Goal: Find specific page/section: Find specific page/section

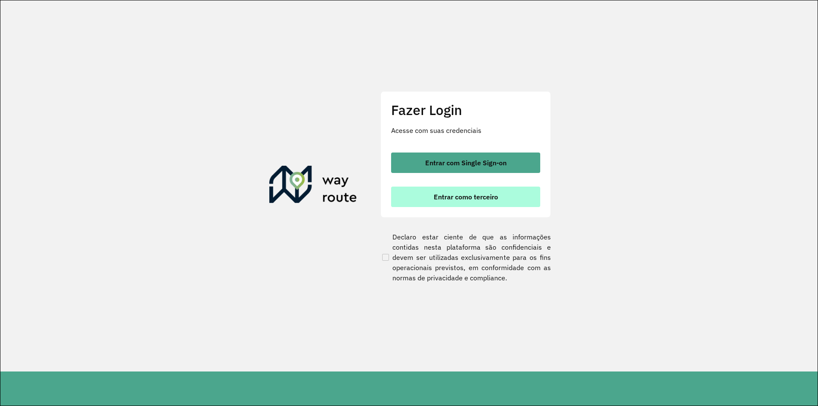
click at [500, 190] on button "Entrar como terceiro" at bounding box center [465, 196] width 149 height 20
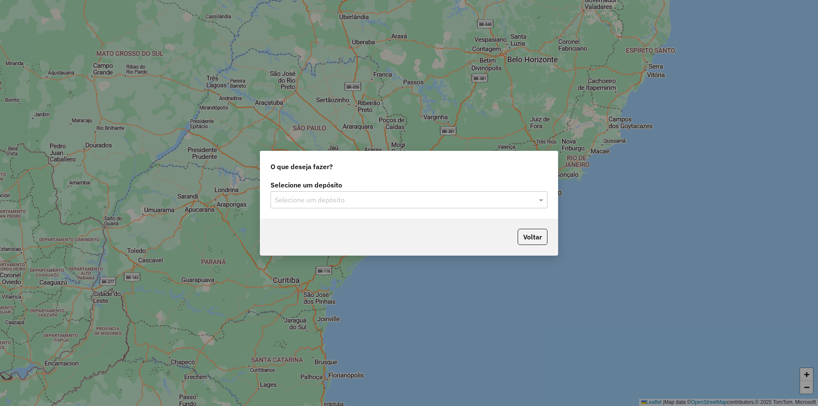
click at [439, 199] on input "text" at bounding box center [400, 200] width 251 height 10
click at [419, 228] on div "SAZ AR Tucuman" at bounding box center [409, 224] width 276 height 14
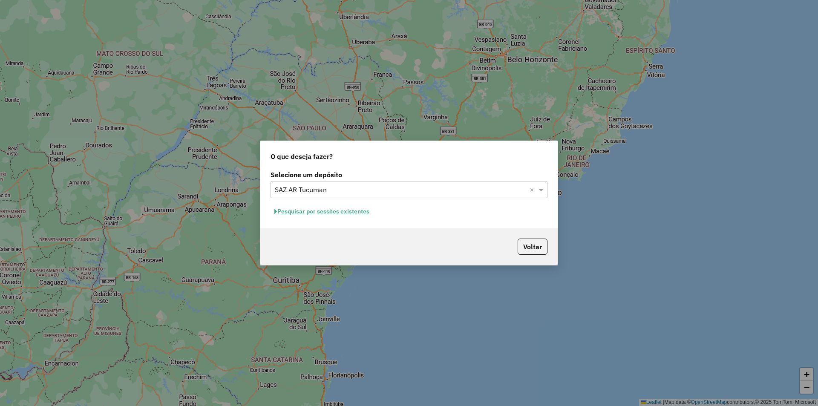
click at [510, 195] on div "Selecione um depósito × SAZ AR Tucuman ×" at bounding box center [408, 189] width 277 height 17
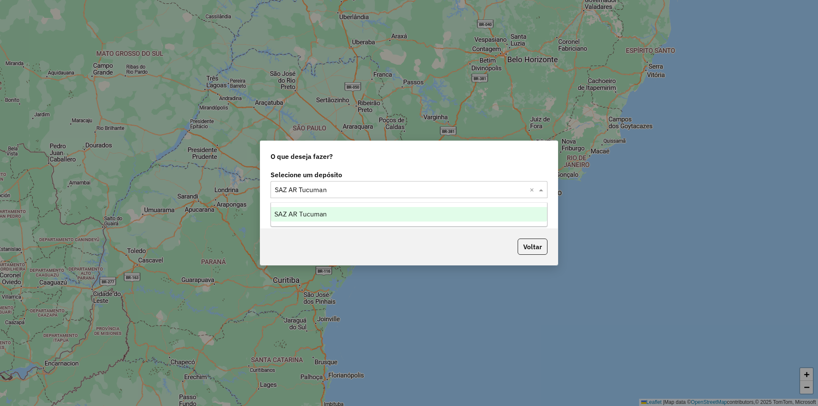
click at [390, 223] on ng-dropdown-panel "SAZ AR Tucuman" at bounding box center [408, 214] width 277 height 24
click at [389, 218] on div "SAZ AR Tucuman" at bounding box center [409, 214] width 276 height 14
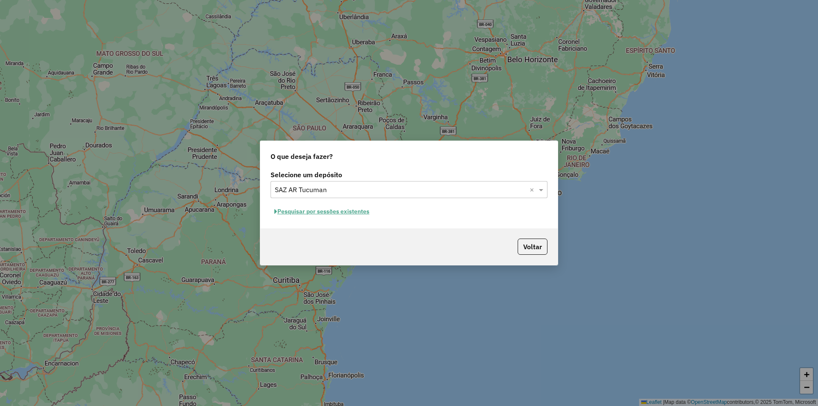
click at [348, 207] on button "Pesquisar por sessões existentes" at bounding box center [321, 211] width 103 height 13
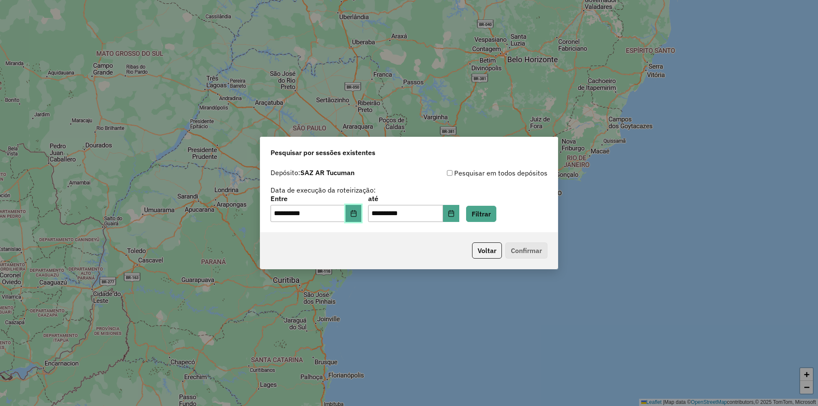
click at [354, 211] on button "Choose Date" at bounding box center [353, 213] width 16 height 17
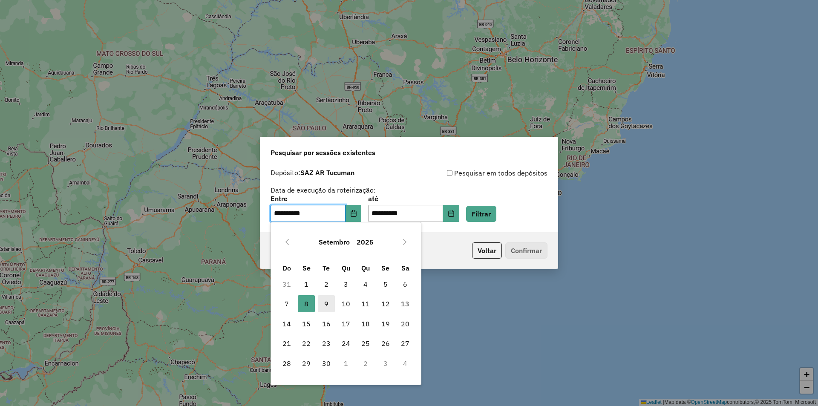
click at [330, 301] on span "9" at bounding box center [326, 303] width 17 height 17
type input "**********"
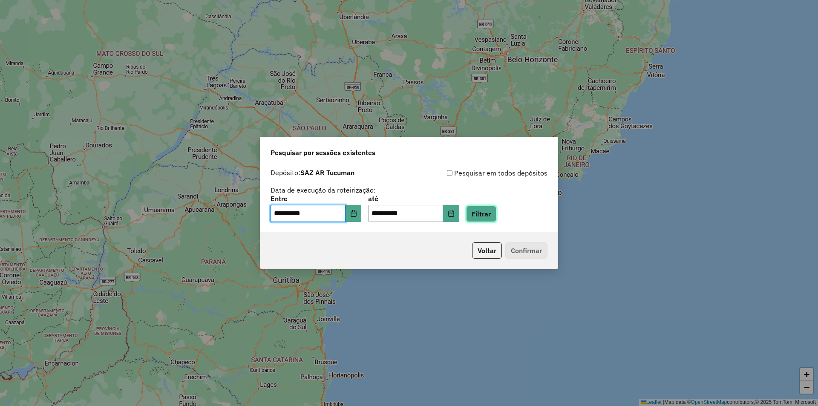
click at [496, 214] on button "Filtrar" at bounding box center [481, 214] width 30 height 16
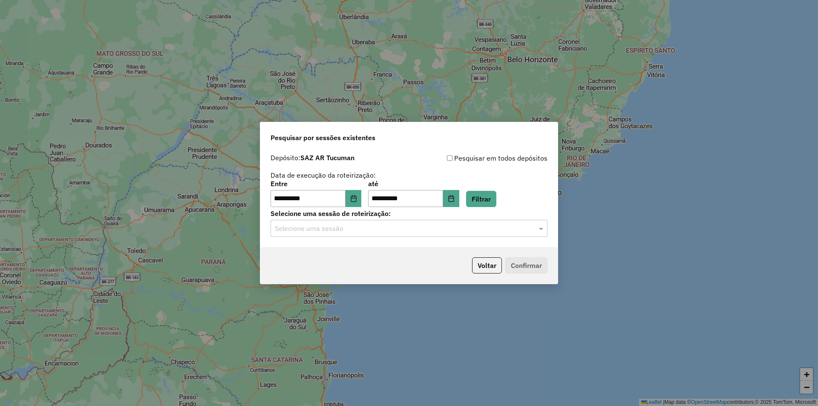
click at [384, 233] on input "text" at bounding box center [400, 229] width 251 height 10
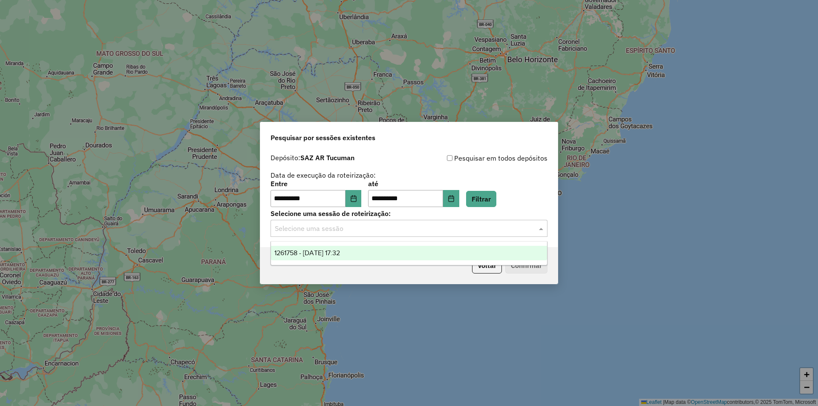
click at [683, 164] on div "**********" at bounding box center [409, 203] width 818 height 406
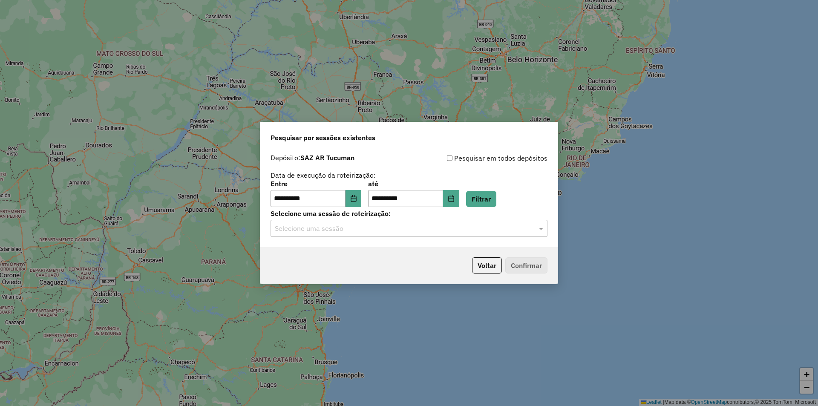
click at [474, 220] on div "Selecione uma sessão de roteirização: Selecione uma sessão" at bounding box center [408, 223] width 277 height 26
click at [474, 222] on div "Selecione uma sessão" at bounding box center [408, 228] width 277 height 17
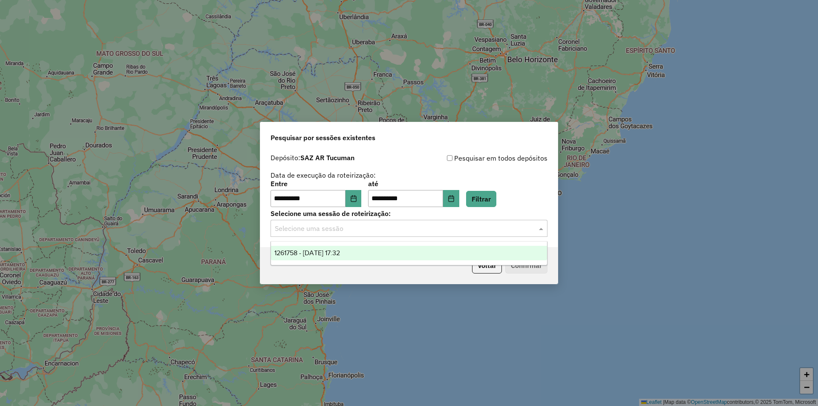
click at [474, 222] on div "Selecione uma sessão" at bounding box center [408, 228] width 277 height 17
click at [496, 196] on button "Filtrar" at bounding box center [481, 199] width 30 height 16
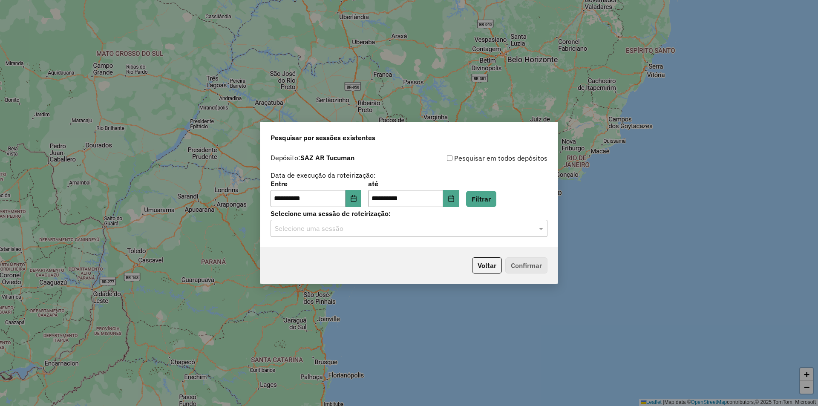
click at [357, 237] on div "**********" at bounding box center [408, 198] width 297 height 98
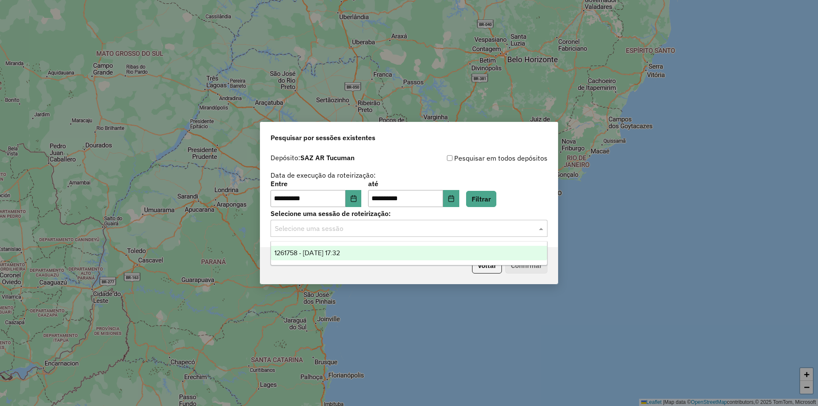
click at [359, 221] on div "Selecione uma sessão" at bounding box center [408, 228] width 277 height 17
click at [496, 190] on div "**********" at bounding box center [408, 194] width 277 height 26
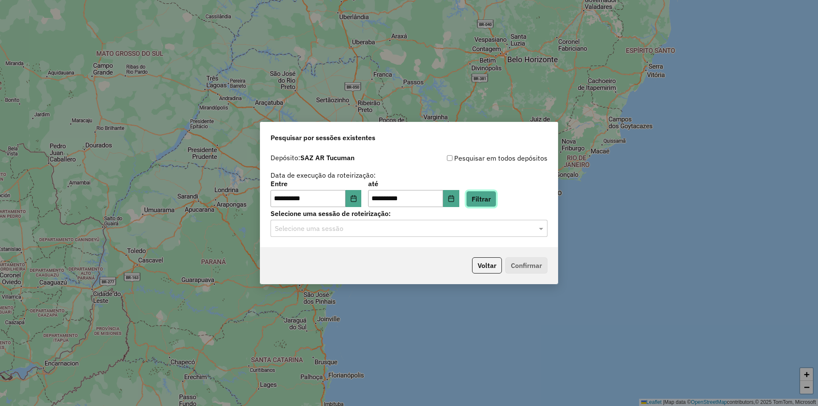
click at [496, 198] on button "Filtrar" at bounding box center [481, 199] width 30 height 16
click at [572, 278] on div "**********" at bounding box center [409, 203] width 818 height 406
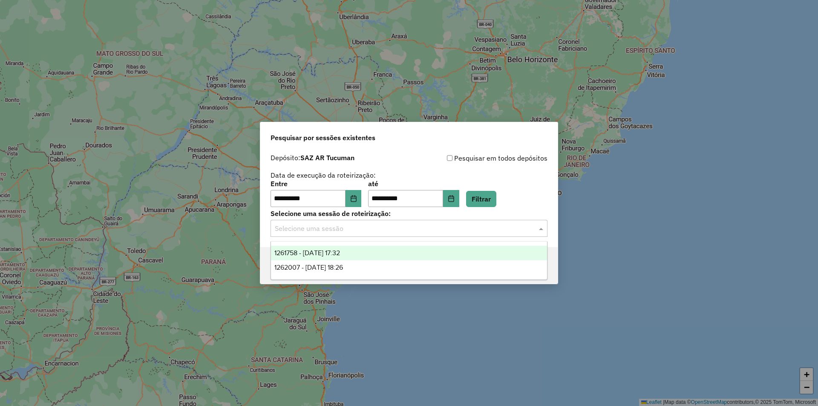
click at [524, 228] on input "text" at bounding box center [400, 229] width 251 height 10
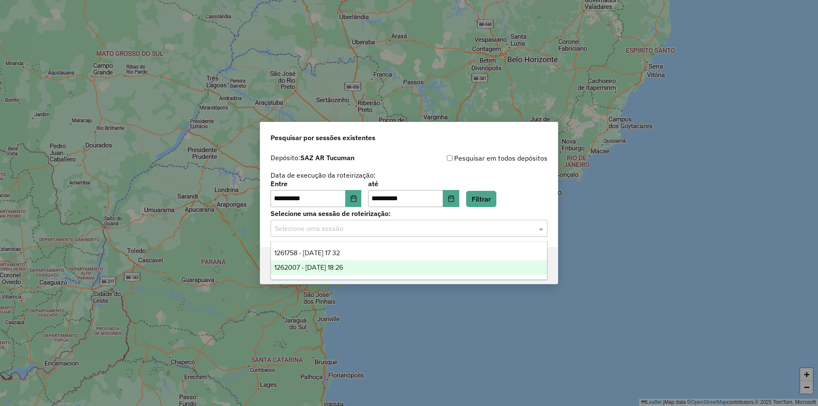
click at [395, 268] on div "1262007 - 09/09/2025 18:26" at bounding box center [409, 267] width 276 height 14
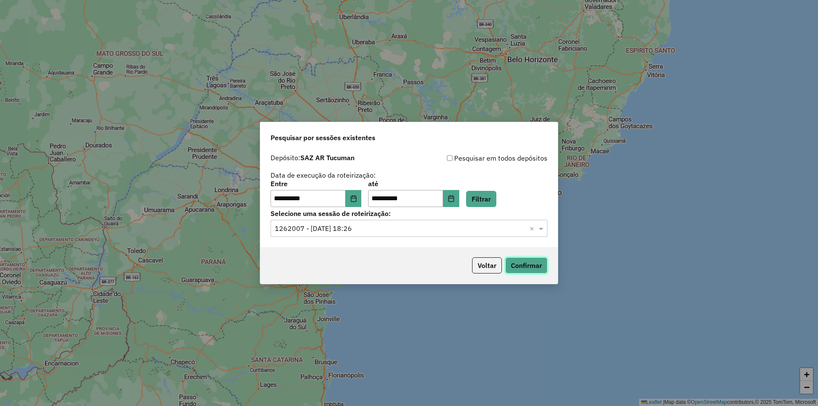
click at [540, 266] on button "Confirmar" at bounding box center [526, 265] width 42 height 16
click at [496, 198] on button "Filtrar" at bounding box center [481, 199] width 30 height 16
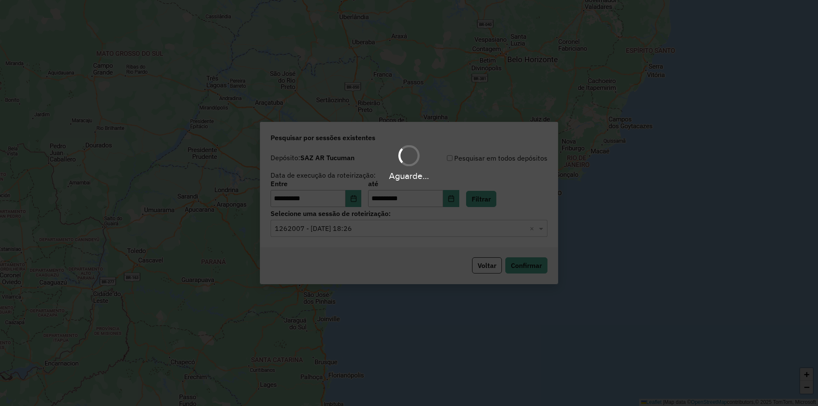
click at [476, 238] on div "Aguarde..." at bounding box center [409, 203] width 818 height 406
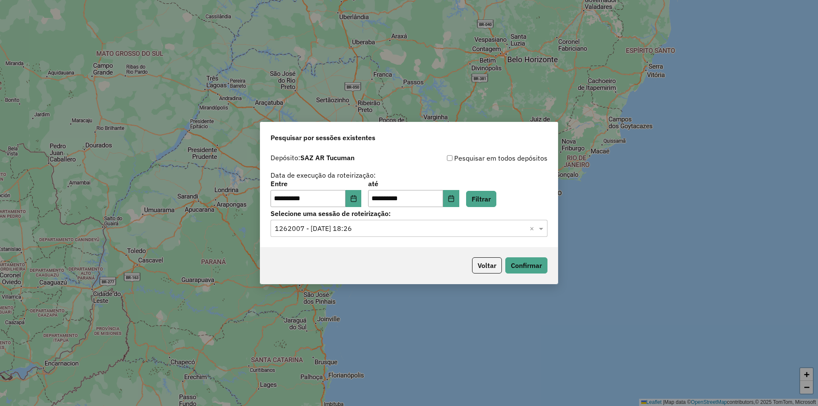
click at [474, 228] on input "text" at bounding box center [400, 229] width 251 height 10
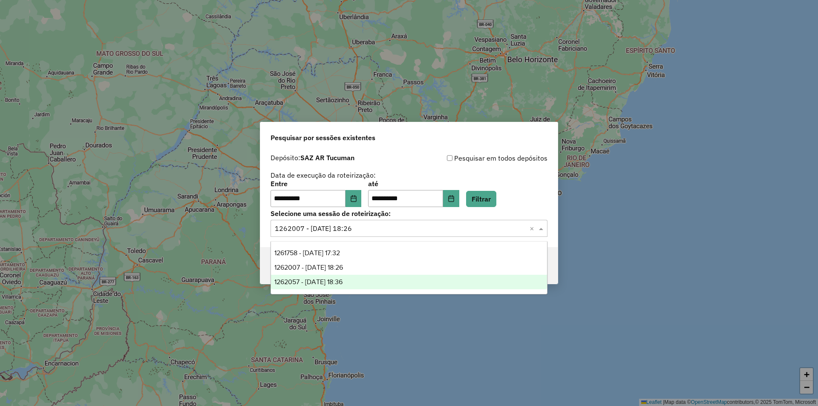
click at [419, 278] on div "1262057 - 09/09/2025 18:36" at bounding box center [409, 282] width 276 height 14
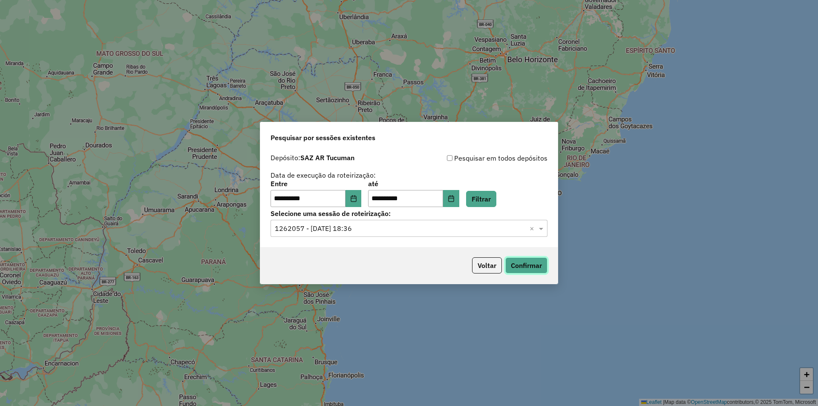
click at [532, 270] on button "Confirmar" at bounding box center [526, 265] width 42 height 16
click at [475, 201] on div "**********" at bounding box center [408, 194] width 277 height 26
click at [495, 193] on button "Filtrar" at bounding box center [481, 199] width 30 height 16
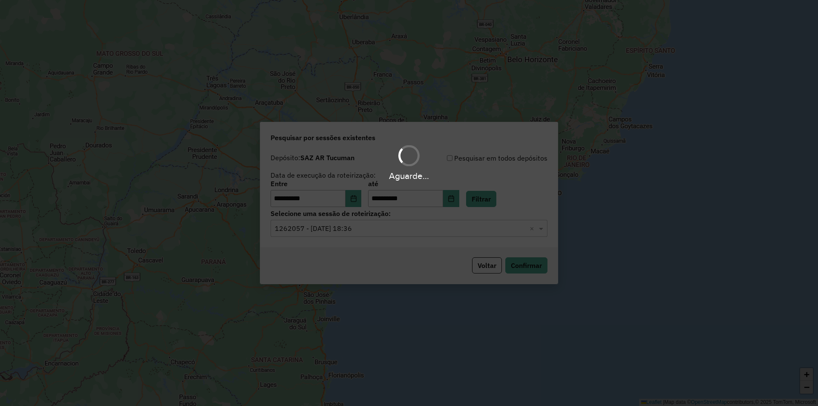
click at [468, 232] on hb-app "**********" at bounding box center [409, 203] width 818 height 406
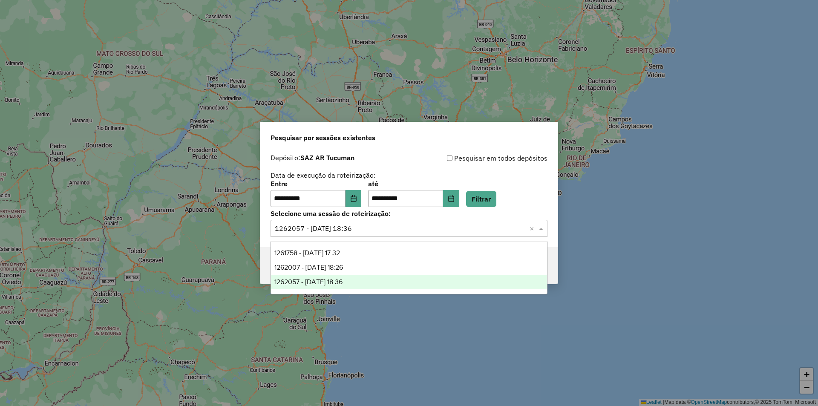
click at [468, 232] on input "text" at bounding box center [400, 229] width 251 height 10
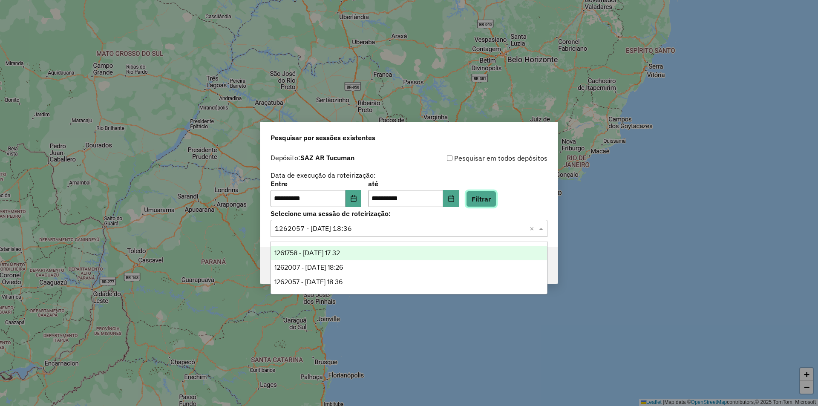
click at [496, 196] on button "Filtrar" at bounding box center [481, 199] width 30 height 16
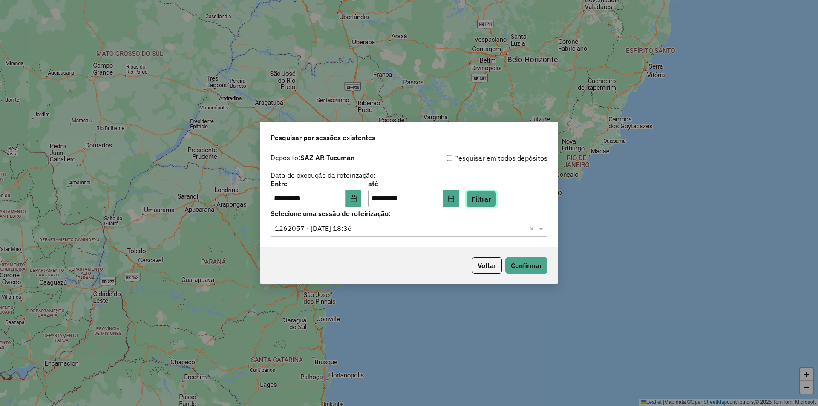
click at [487, 202] on button "Filtrar" at bounding box center [481, 199] width 30 height 16
drag, startPoint x: 715, startPoint y: 252, endPoint x: 444, endPoint y: 195, distance: 276.7
click at [712, 253] on div "**********" at bounding box center [409, 203] width 818 height 406
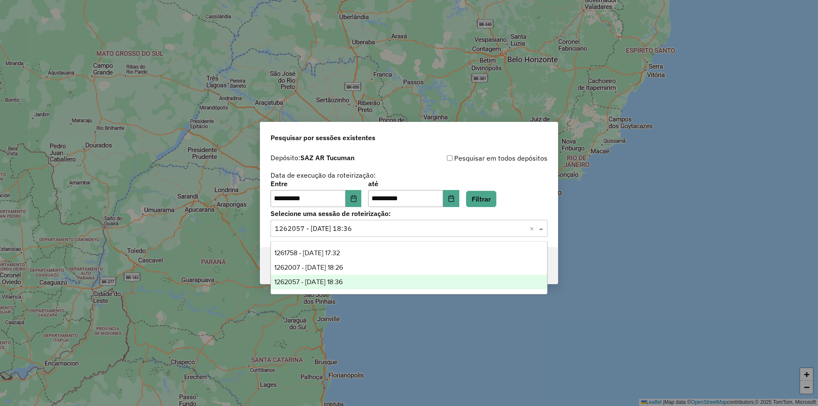
click at [357, 224] on input "text" at bounding box center [400, 229] width 251 height 10
click at [518, 208] on label "Selecione uma sessão de roteirização:" at bounding box center [408, 213] width 277 height 10
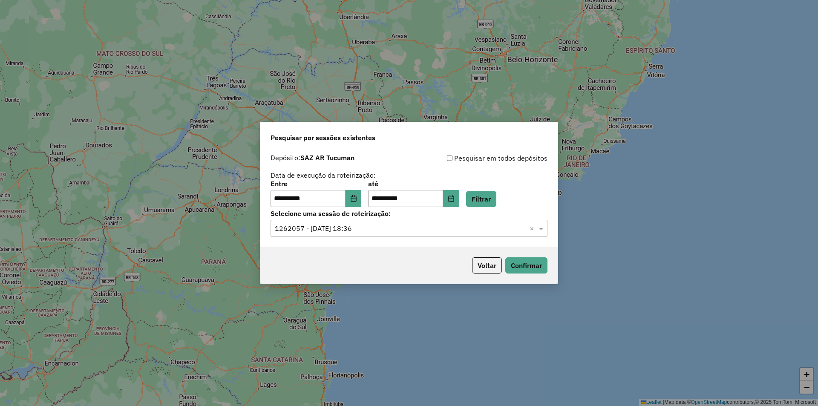
click at [509, 201] on div "**********" at bounding box center [408, 194] width 277 height 26
click at [496, 200] on button "Filtrar" at bounding box center [481, 199] width 30 height 16
click at [480, 227] on input "text" at bounding box center [400, 229] width 251 height 10
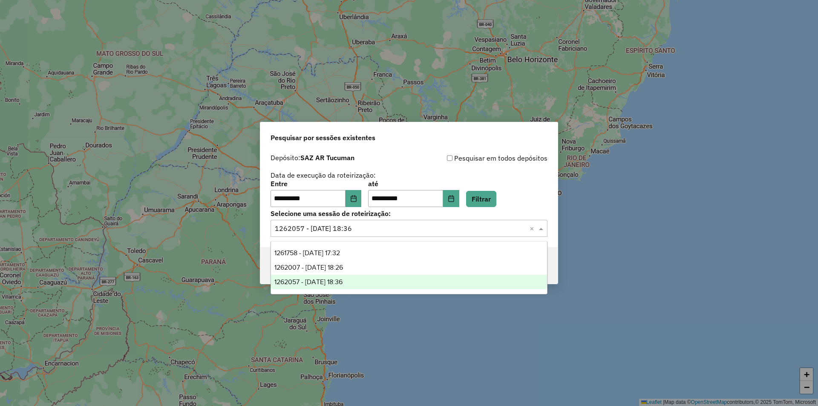
click at [361, 280] on div "1262057 - 09/09/2025 18:36" at bounding box center [409, 282] width 276 height 14
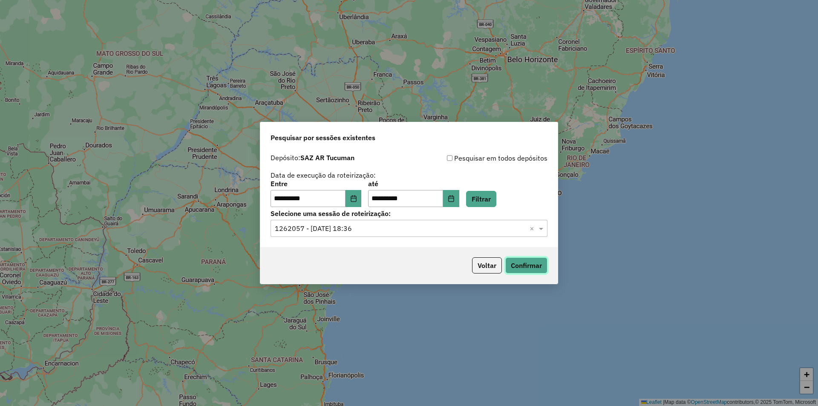
click at [520, 264] on button "Confirmar" at bounding box center [526, 265] width 42 height 16
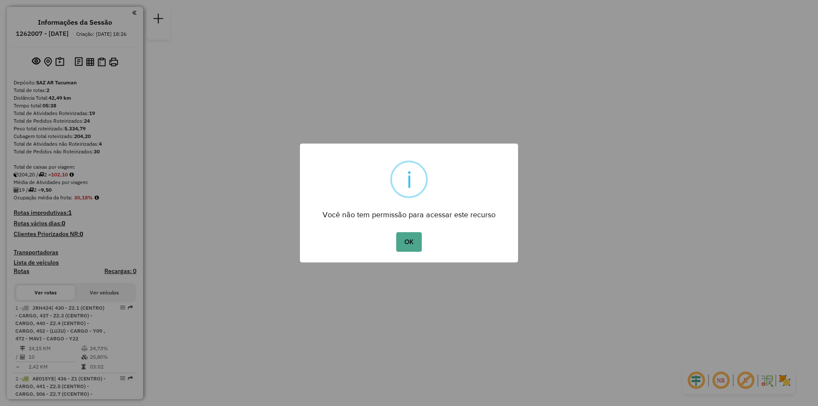
click at [396, 213] on div "Você não tem permissão para acessar este recurso" at bounding box center [409, 211] width 218 height 19
click at [399, 239] on div "OK No Cancel" at bounding box center [409, 242] width 218 height 24
click at [403, 243] on button "OK" at bounding box center [408, 242] width 25 height 20
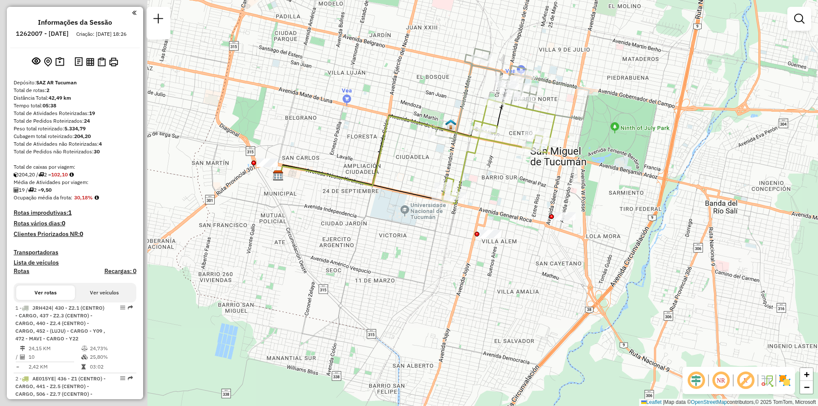
drag, startPoint x: 597, startPoint y: 180, endPoint x: 702, endPoint y: 243, distance: 123.0
click at [702, 243] on div "Janela de atendimento Grade de atendimento Capacidade Transportadoras Veículos …" at bounding box center [409, 203] width 818 height 406
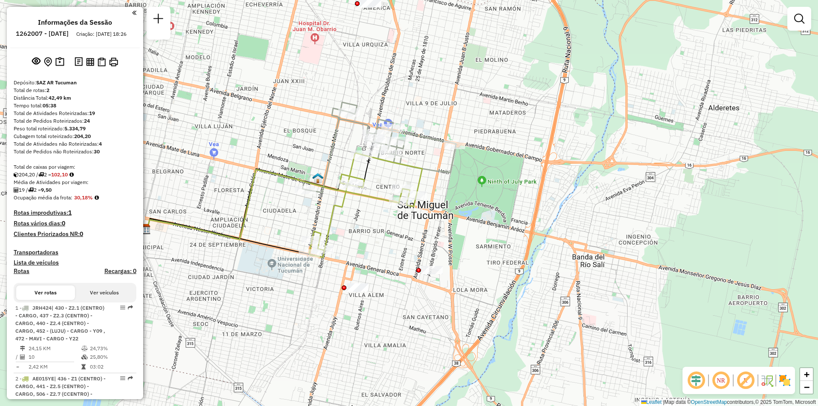
drag, startPoint x: 664, startPoint y: 233, endPoint x: 525, endPoint y: 205, distance: 142.1
click at [525, 205] on div "Janela de atendimento Grade de atendimento Capacidade Transportadoras Veículos …" at bounding box center [409, 203] width 818 height 406
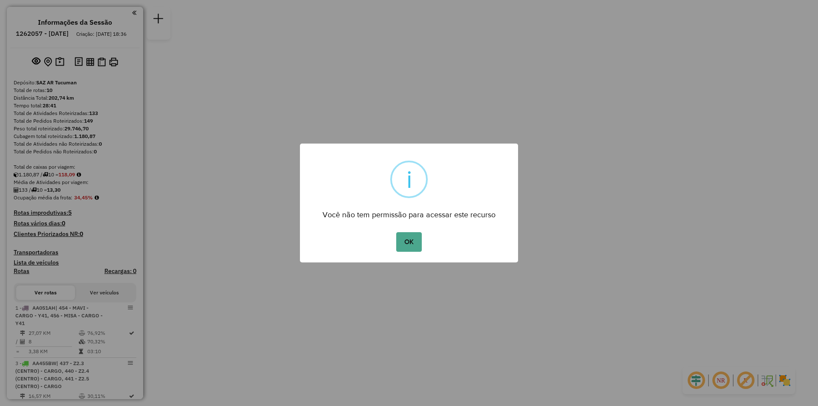
click at [425, 243] on div "OK No Cancel" at bounding box center [409, 242] width 218 height 24
click at [414, 240] on button "OK" at bounding box center [408, 242] width 25 height 20
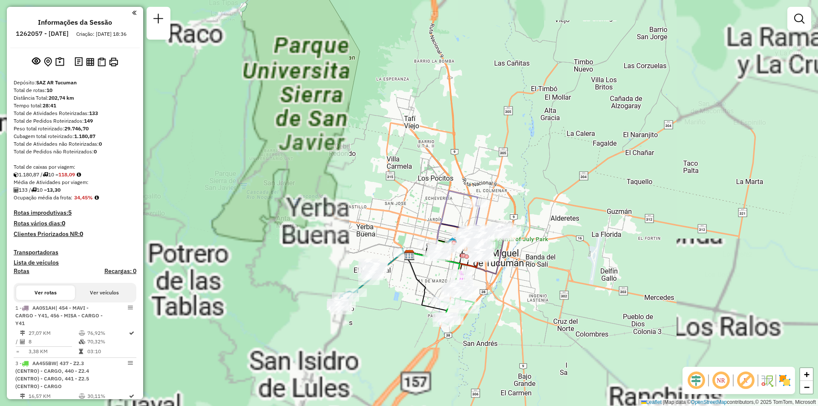
drag, startPoint x: 558, startPoint y: 281, endPoint x: 480, endPoint y: 243, distance: 86.6
click at [480, 243] on div "Janela de atendimento Grade de atendimento Capacidade Transportadoras Veículos …" at bounding box center [409, 203] width 818 height 406
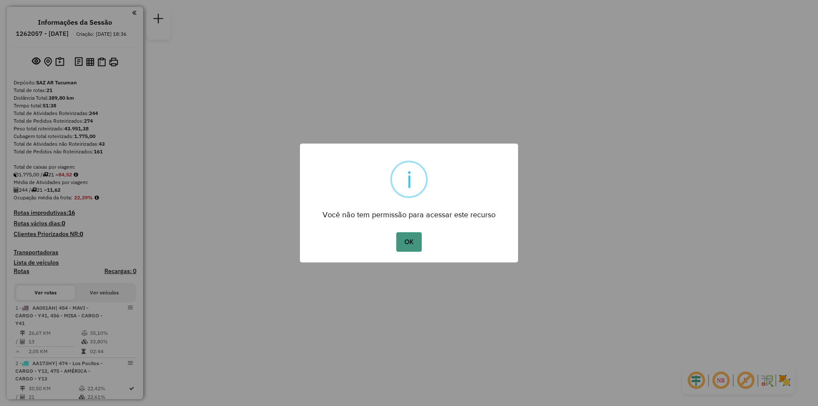
click at [400, 238] on button "OK" at bounding box center [408, 242] width 25 height 20
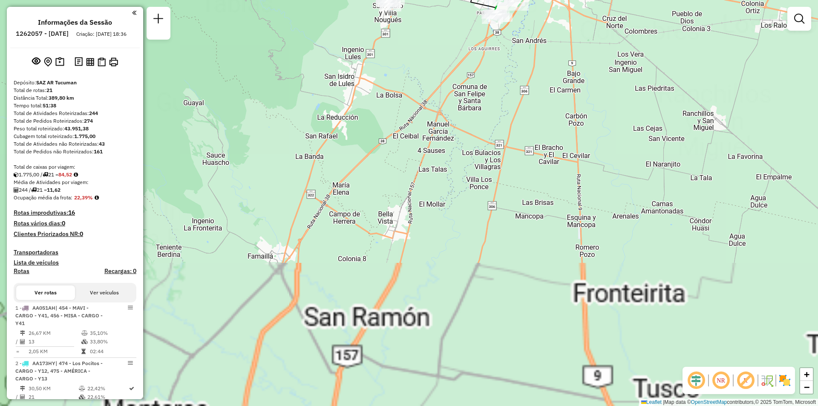
drag, startPoint x: 450, startPoint y: 21, endPoint x: 474, endPoint y: 256, distance: 236.2
click at [474, 256] on div "Janela de atendimento Grade de atendimento Capacidade Transportadoras Veículos …" at bounding box center [409, 203] width 818 height 406
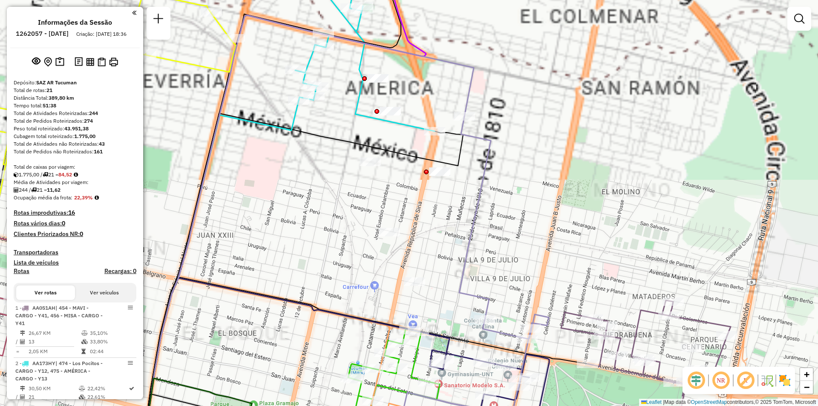
drag, startPoint x: 462, startPoint y: 117, endPoint x: 462, endPoint y: 141, distance: 24.3
click at [462, 141] on icon at bounding box center [306, 230] width 333 height 431
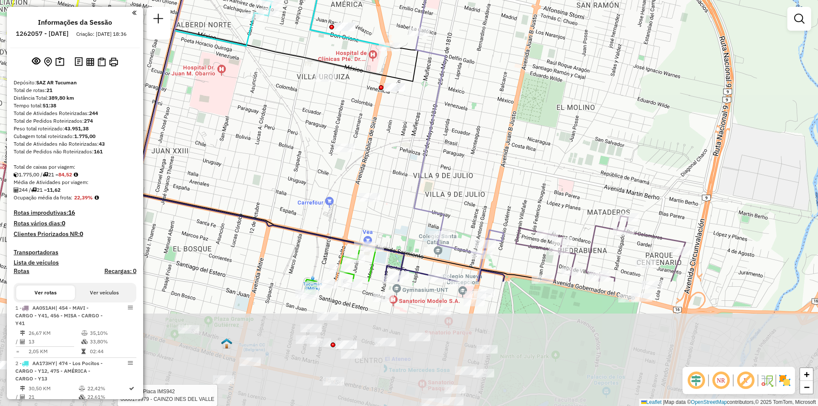
drag, startPoint x: 519, startPoint y: 175, endPoint x: 482, endPoint y: 33, distance: 146.5
click at [482, 33] on div "Rota 16 - Placa IMS942 0000179979 - CAINZO INES DEL VALLE Rota 16 - Placa IMS94…" at bounding box center [409, 203] width 818 height 406
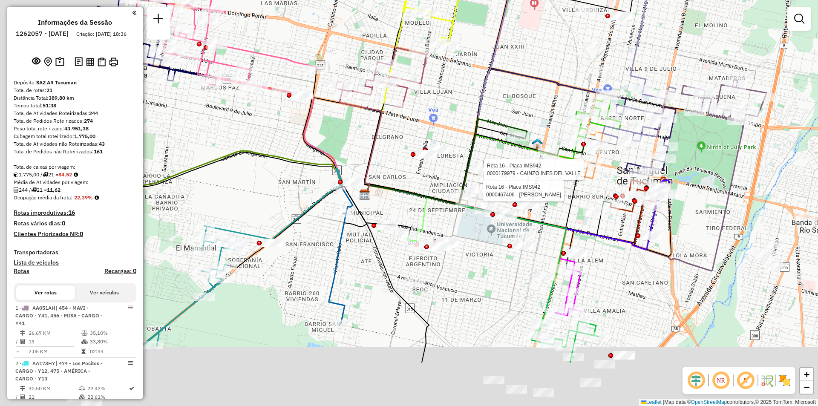
drag, startPoint x: 296, startPoint y: 192, endPoint x: 458, endPoint y: 107, distance: 182.5
click at [458, 107] on div "Rota 16 - Placa IMS942 0000179979 - CAINZO INES DEL VALLE Rota 16 - Placa IMS94…" at bounding box center [409, 203] width 818 height 406
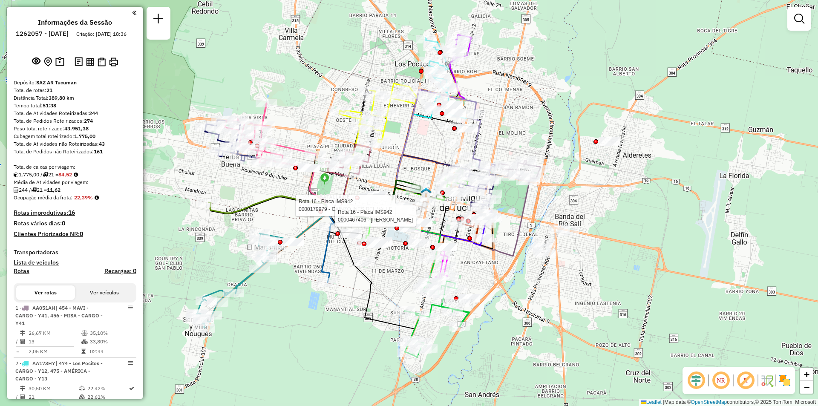
drag, startPoint x: 367, startPoint y: 256, endPoint x: 349, endPoint y: 263, distance: 19.0
click at [349, 263] on icon at bounding box center [371, 276] width 85 height 128
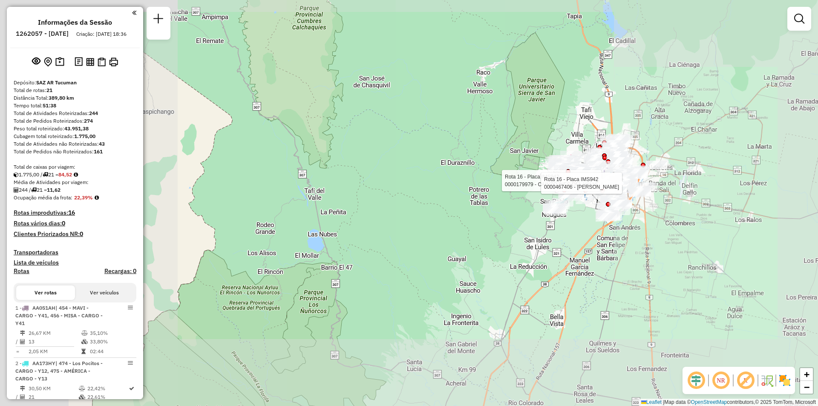
drag, startPoint x: 726, startPoint y: 116, endPoint x: 697, endPoint y: 152, distance: 45.8
click at [697, 152] on div "Rota 16 - Placa IMS942 0000179979 - CAINZO INES DEL VALLE Rota 16 - Placa IMS94…" at bounding box center [409, 203] width 818 height 406
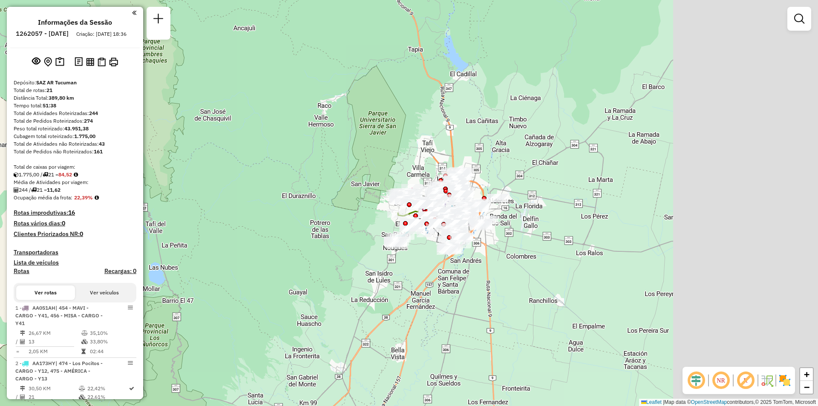
drag, startPoint x: 686, startPoint y: 155, endPoint x: 531, endPoint y: 185, distance: 157.9
click at [531, 185] on div "Janela de atendimento Grade de atendimento Capacidade Transportadoras Veículos …" at bounding box center [409, 203] width 818 height 406
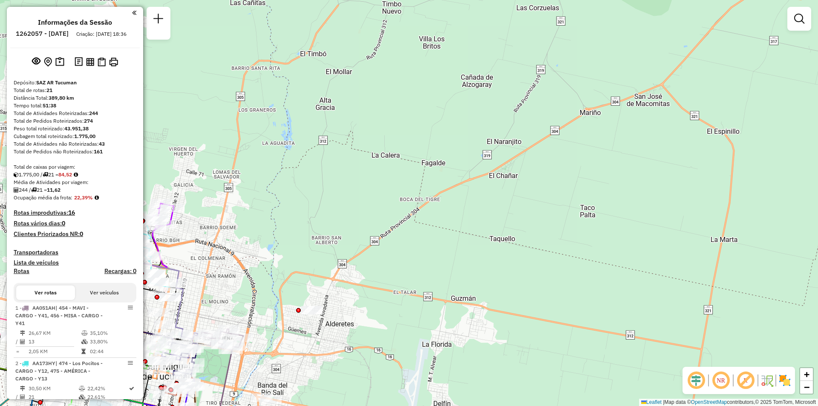
drag, startPoint x: 610, startPoint y: 209, endPoint x: 548, endPoint y: 203, distance: 62.0
click at [548, 203] on div "Janela de atendimento Grade de atendimento Capacidade Transportadoras Veículos …" at bounding box center [409, 203] width 818 height 406
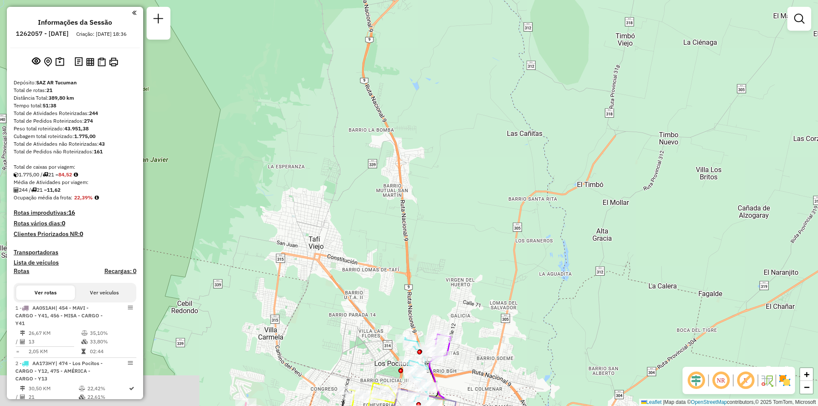
drag, startPoint x: 457, startPoint y: 133, endPoint x: 735, endPoint y: 260, distance: 304.9
click at [735, 260] on div "Janela de atendimento Grade de atendimento Capacidade Transportadoras Veículos …" at bounding box center [409, 203] width 818 height 406
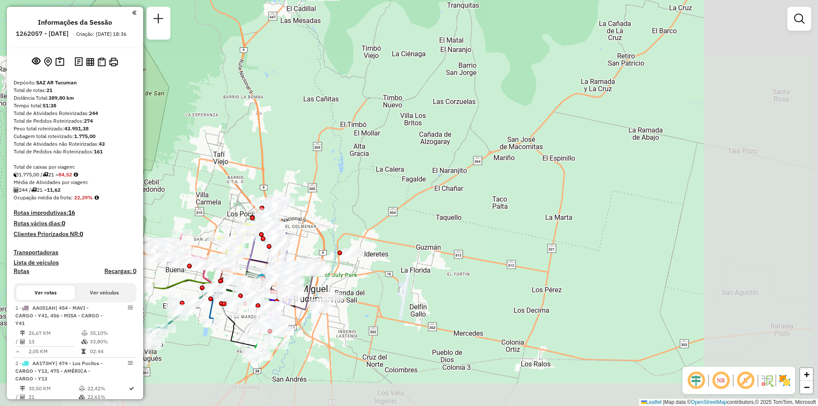
drag, startPoint x: 557, startPoint y: 204, endPoint x: 453, endPoint y: 169, distance: 109.6
click at [453, 169] on div "Janela de atendimento Grade de atendimento Capacidade Transportadoras Veículos …" at bounding box center [409, 203] width 818 height 406
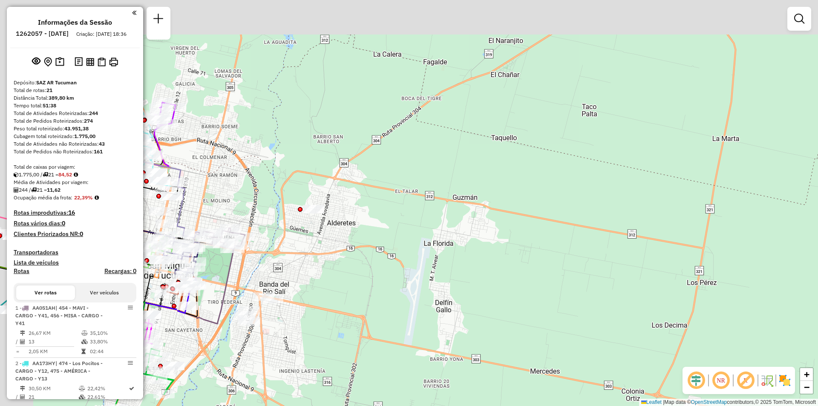
drag, startPoint x: 382, startPoint y: 208, endPoint x: 447, endPoint y: 258, distance: 81.7
click at [447, 258] on div "Janela de atendimento Grade de atendimento Capacidade Transportadoras Veículos …" at bounding box center [409, 203] width 818 height 406
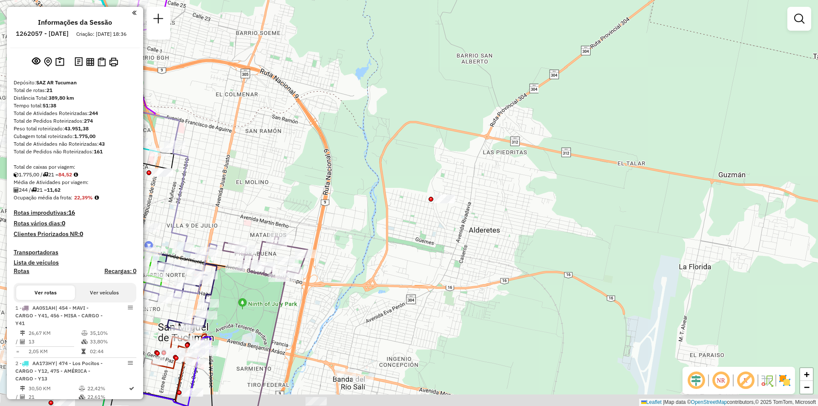
drag, startPoint x: 410, startPoint y: 223, endPoint x: 522, endPoint y: 172, distance: 122.5
click at [522, 172] on div "Janela de atendimento Grade de atendimento Capacidade Transportadoras Veículos …" at bounding box center [409, 203] width 818 height 406
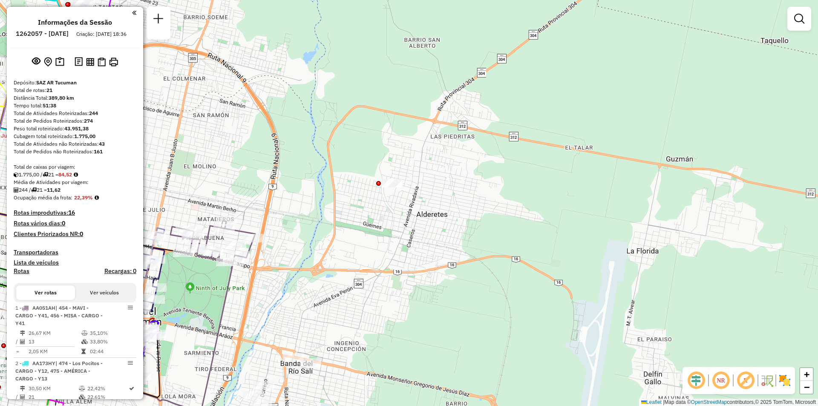
drag, startPoint x: 405, startPoint y: 290, endPoint x: 469, endPoint y: 273, distance: 66.2
click at [469, 273] on div "Janela de atendimento Grade de atendimento Capacidade Transportadoras Veículos …" at bounding box center [409, 203] width 818 height 406
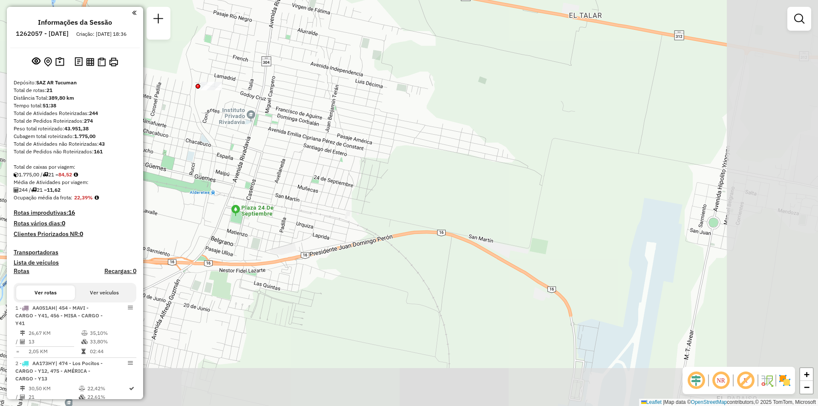
drag, startPoint x: 519, startPoint y: 150, endPoint x: 524, endPoint y: 140, distance: 11.4
click at [338, 105] on div "Janela de atendimento Grade de atendimento Capacidade Transportadoras Veículos …" at bounding box center [409, 203] width 818 height 406
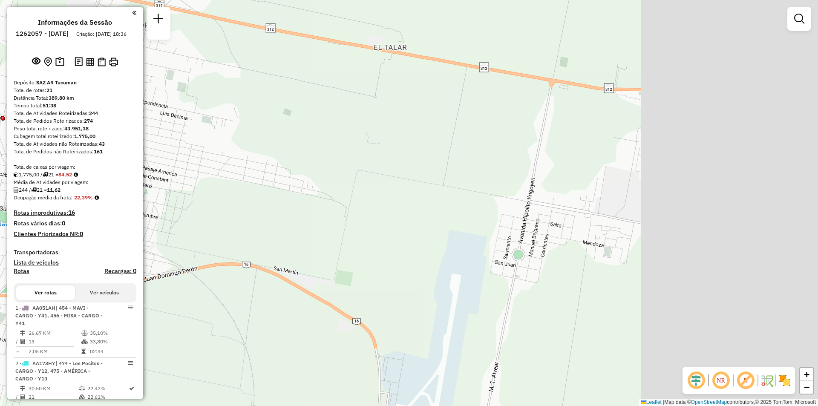
drag, startPoint x: 634, startPoint y: 159, endPoint x: 444, endPoint y: 192, distance: 193.1
click at [442, 191] on div "Janela de atendimento Grade de atendimento Capacidade Transportadoras Veículos …" at bounding box center [409, 203] width 818 height 406
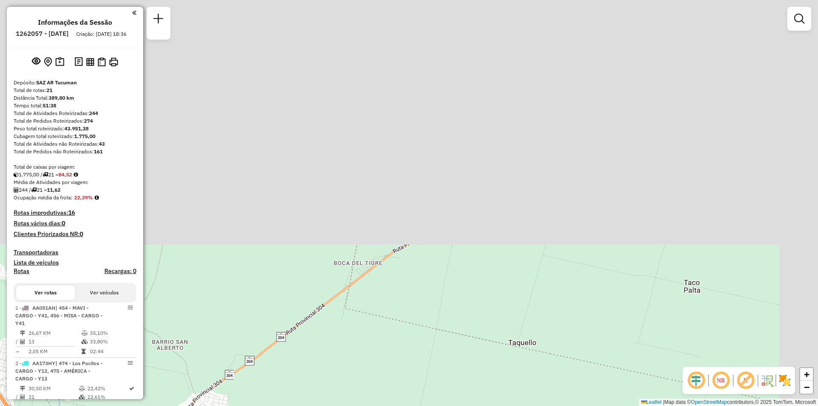
drag, startPoint x: 462, startPoint y: 366, endPoint x: 396, endPoint y: 421, distance: 85.8
click at [396, 405] on html "Aguarde... Pop-up bloqueado! Seu navegador bloqueou automáticamente a abertura …" at bounding box center [409, 203] width 818 height 406
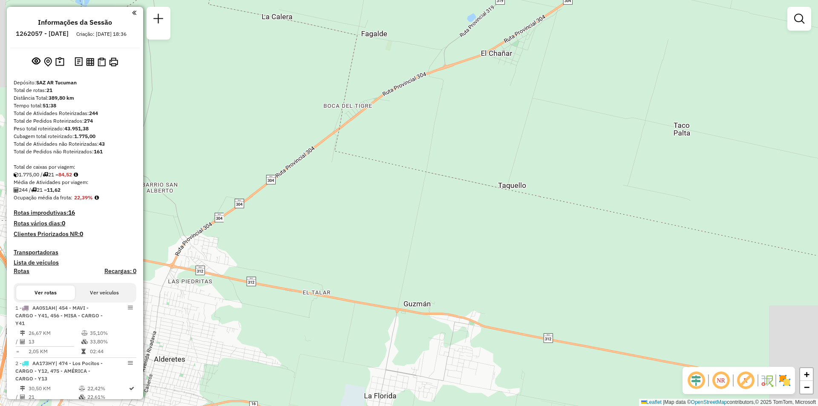
drag, startPoint x: 531, startPoint y: 197, endPoint x: 565, endPoint y: 116, distance: 88.3
click at [565, 116] on div "Janela de atendimento Grade de atendimento Capacidade Transportadoras Veículos …" at bounding box center [409, 203] width 818 height 406
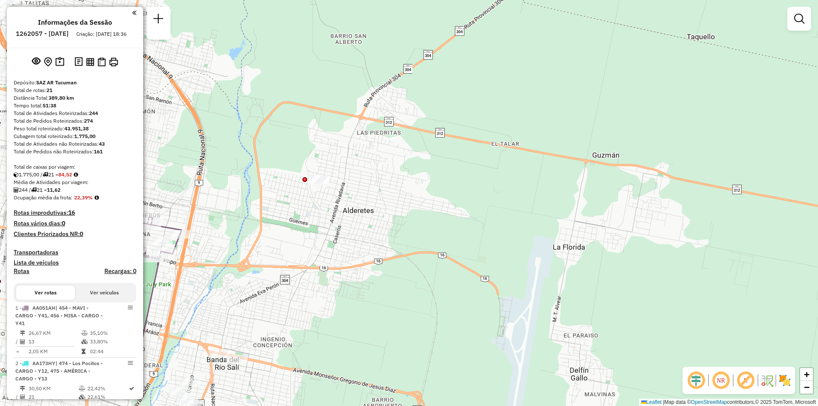
drag, startPoint x: 520, startPoint y: 270, endPoint x: 687, endPoint y: 168, distance: 195.1
click at [687, 168] on div "Janela de atendimento Grade de atendimento Capacidade Transportadoras Veículos …" at bounding box center [409, 203] width 818 height 406
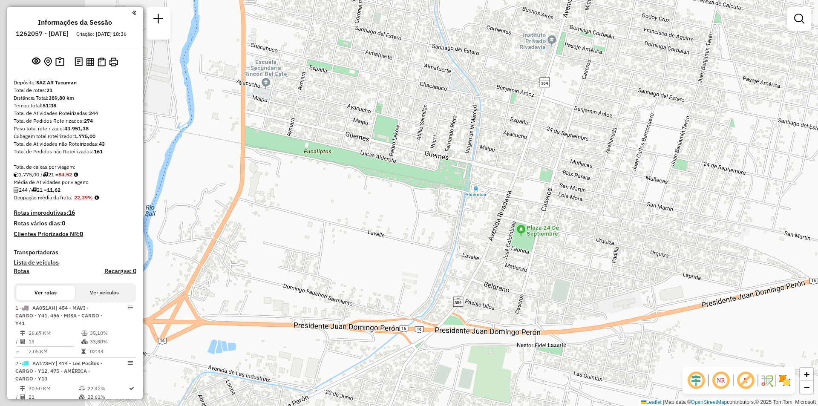
drag, startPoint x: 341, startPoint y: 301, endPoint x: 426, endPoint y: 341, distance: 94.3
click at [426, 341] on div "Janela de atendimento Grade de atendimento Capacidade Transportadoras Veículos …" at bounding box center [409, 203] width 818 height 406
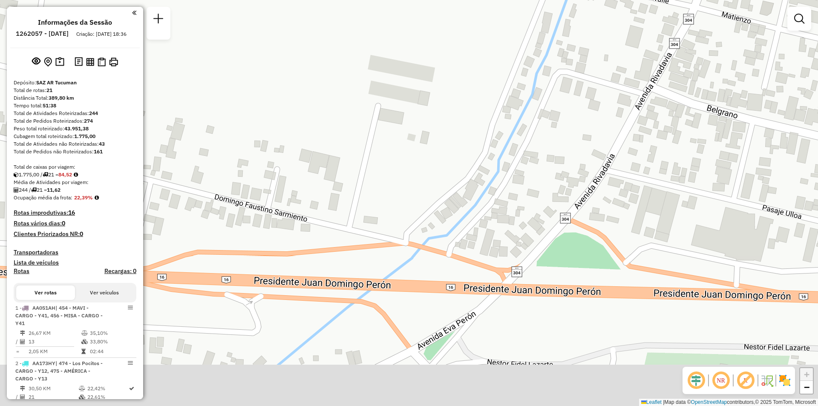
drag, startPoint x: 454, startPoint y: 254, endPoint x: 467, endPoint y: 235, distance: 22.3
click at [467, 235] on div "Janela de atendimento Grade de atendimento Capacidade Transportadoras Veículos …" at bounding box center [409, 203] width 818 height 406
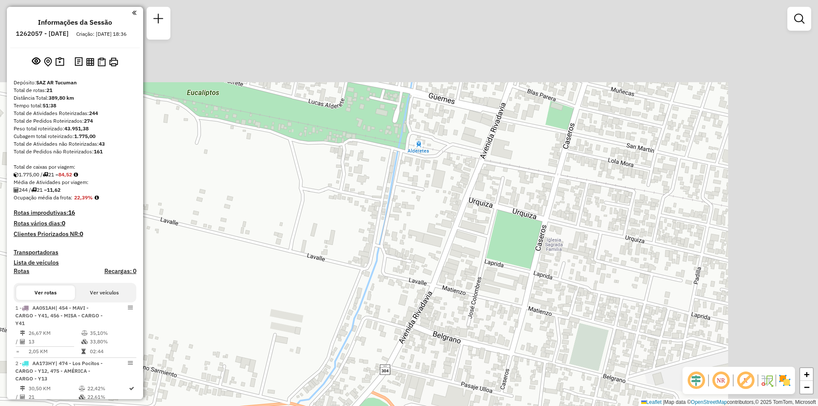
drag, startPoint x: 379, startPoint y: 328, endPoint x: 329, endPoint y: 419, distance: 103.5
click at [329, 405] on html "Aguarde... Pop-up bloqueado! Seu navegador bloqueou automáticamente a abertura …" at bounding box center [409, 203] width 818 height 406
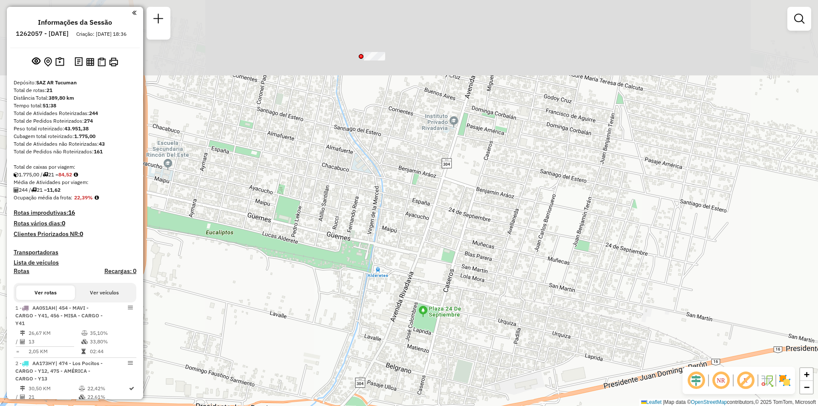
drag, startPoint x: 480, startPoint y: 232, endPoint x: 406, endPoint y: 359, distance: 147.7
click at [410, 370] on div "Janela de atendimento Grade de atendimento Capacidade Transportadoras Veículos …" at bounding box center [409, 203] width 818 height 406
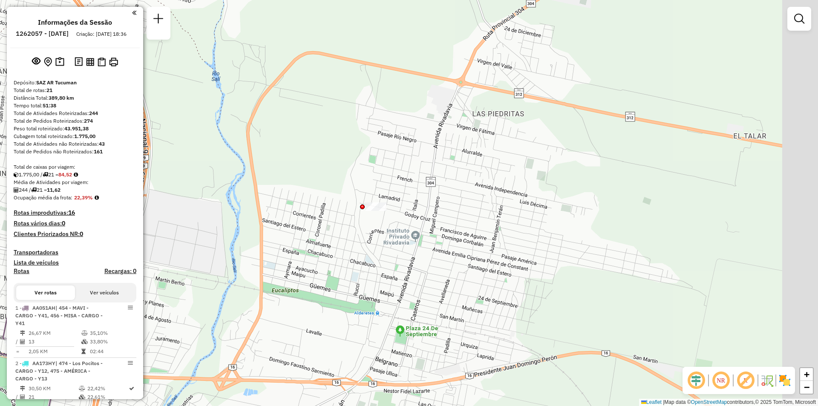
drag, startPoint x: 433, startPoint y: 149, endPoint x: 413, endPoint y: 187, distance: 43.3
click at [413, 187] on div "Janela de atendimento Grade de atendimento Capacidade Transportadoras Veículos …" at bounding box center [409, 203] width 818 height 406
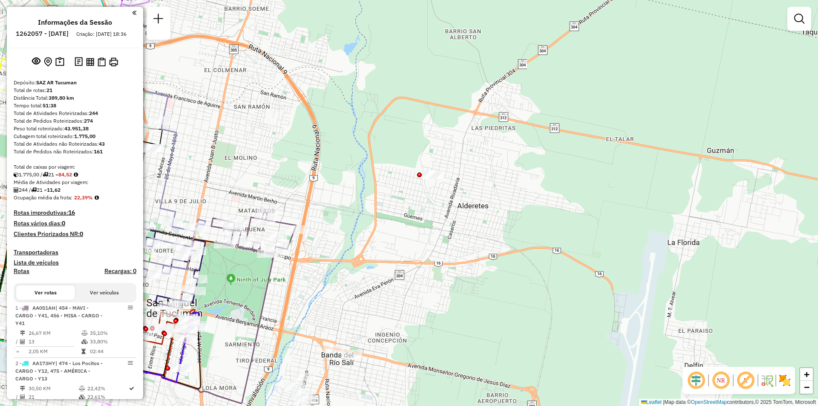
drag, startPoint x: 516, startPoint y: 52, endPoint x: 508, endPoint y: 92, distance: 40.9
click at [508, 92] on div "Janela de atendimento Grade de atendimento Capacidade Transportadoras Veículos …" at bounding box center [409, 203] width 818 height 406
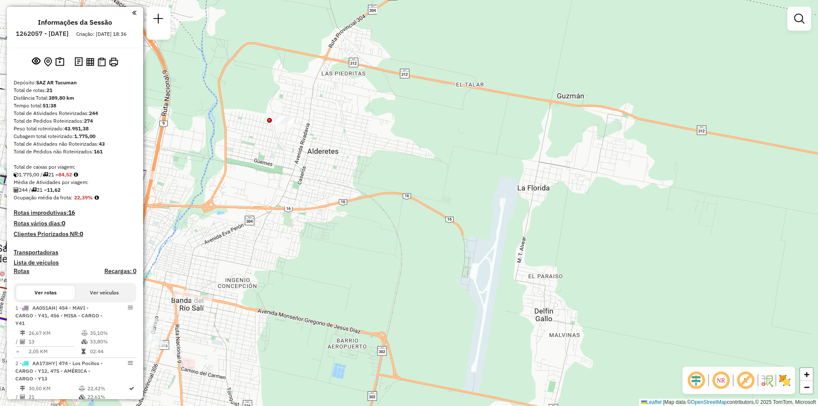
drag, startPoint x: 520, startPoint y: 204, endPoint x: 537, endPoint y: 149, distance: 57.2
click at [537, 149] on div "Janela de atendimento Grade de atendimento Capacidade Transportadoras Veículos …" at bounding box center [409, 203] width 818 height 406
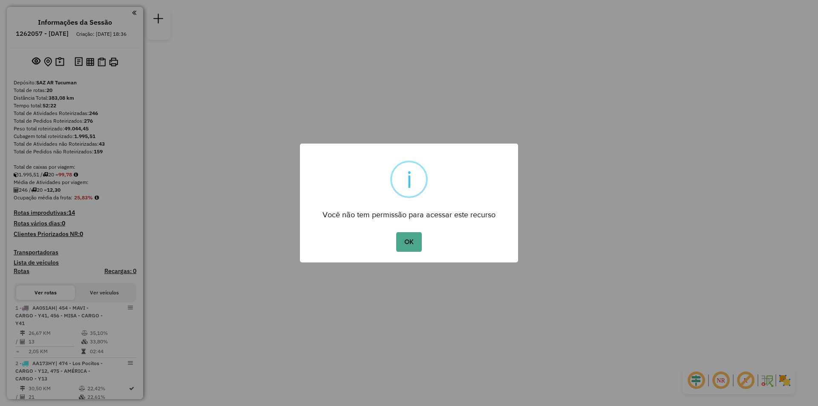
click at [405, 225] on div "× i Você não tem permissão para acessar este recurso OK No Cancel" at bounding box center [409, 202] width 218 height 119
click at [407, 225] on div "× i Você não tem permissão para acessar este recurso OK No Cancel" at bounding box center [409, 202] width 218 height 119
click at [416, 250] on button "OK" at bounding box center [408, 242] width 25 height 20
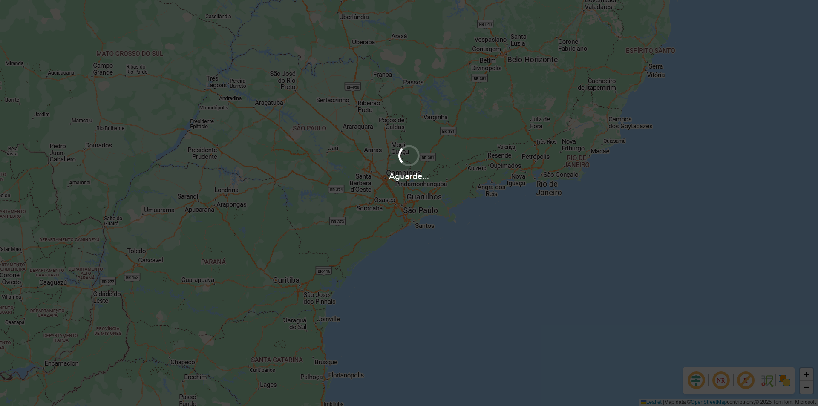
click at [606, 281] on div "Aguarde..." at bounding box center [409, 203] width 818 height 406
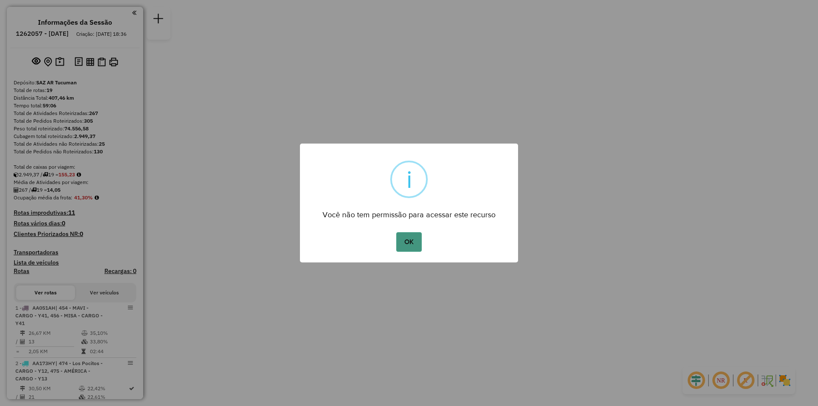
click at [419, 251] on button "OK" at bounding box center [408, 242] width 25 height 20
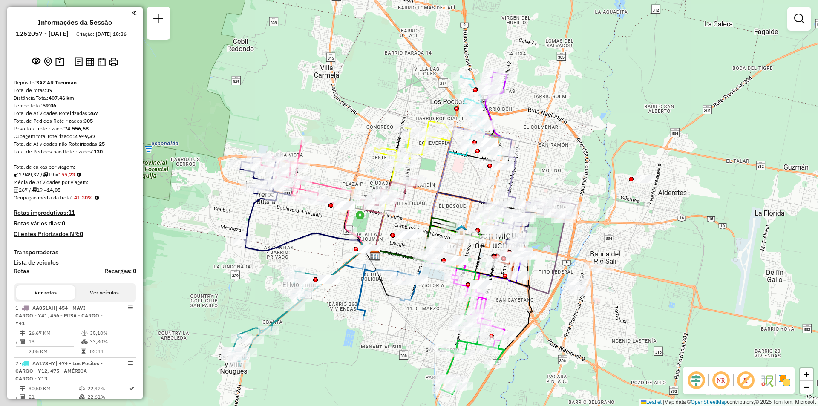
drag, startPoint x: 288, startPoint y: 178, endPoint x: 377, endPoint y: 158, distance: 91.1
click at [381, 160] on div "Rota 11 - Placa AH430HT 0000473864 - Zelaya Hernan Gabriel Janela de atendiment…" at bounding box center [409, 203] width 818 height 406
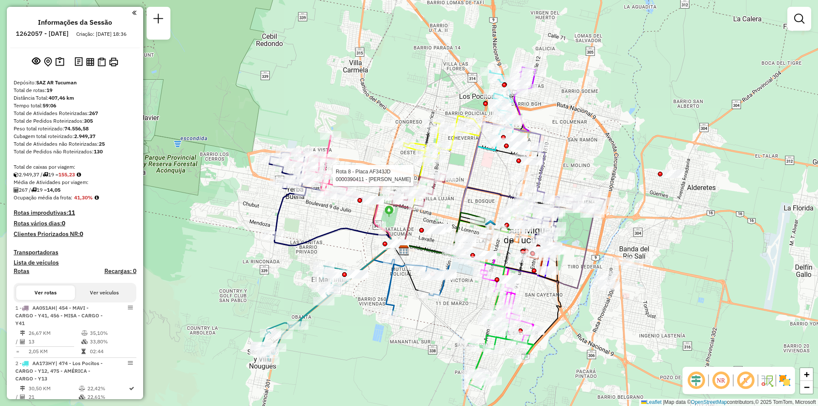
select select "**********"
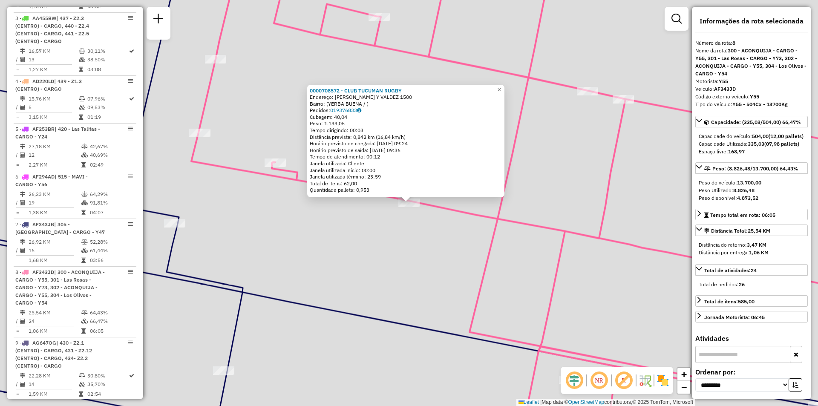
scroll to position [668, 0]
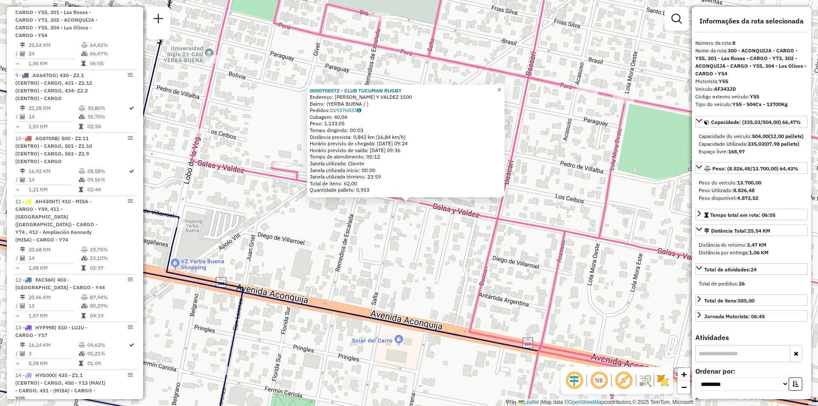
click at [504, 88] on link "×" at bounding box center [499, 90] width 10 height 10
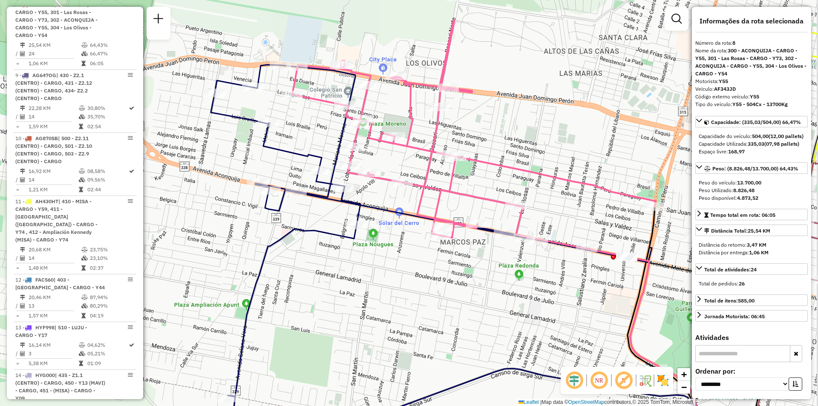
drag, startPoint x: 383, startPoint y: 234, endPoint x: 348, endPoint y: 217, distance: 39.2
click at [364, 241] on div "Janela de atendimento Grade de atendimento Capacidade Transportadoras Veículos …" at bounding box center [409, 203] width 818 height 406
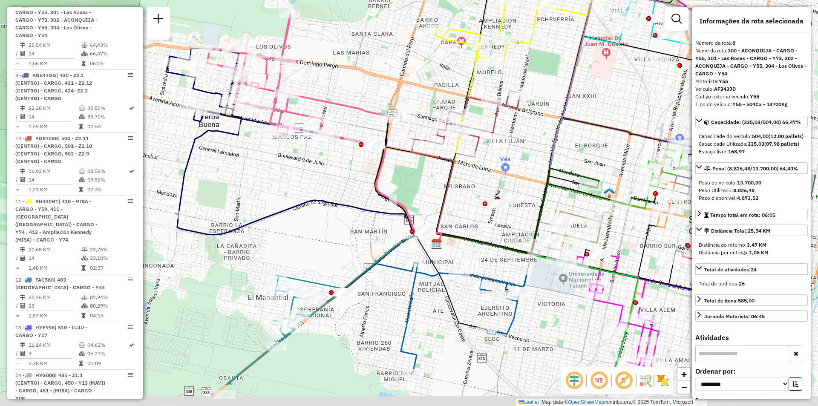
drag, startPoint x: 457, startPoint y: 201, endPoint x: 469, endPoint y: 133, distance: 68.3
click at [469, 134] on div "Janela de atendimento Grade de atendimento Capacidade Transportadoras Veículos …" at bounding box center [409, 203] width 818 height 406
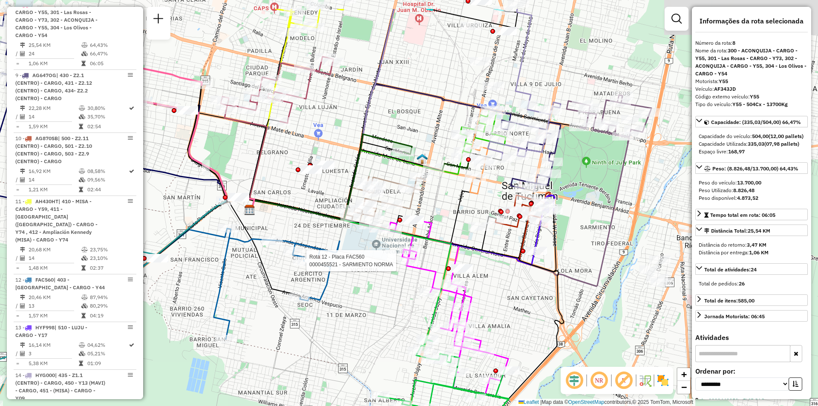
drag, startPoint x: 396, startPoint y: 221, endPoint x: 377, endPoint y: 271, distance: 52.8
click at [377, 271] on div "Rota 12 - Placa FAC560 0000455521 - SARMIENTO NORMA Janela de atendimento Grade…" at bounding box center [409, 203] width 818 height 406
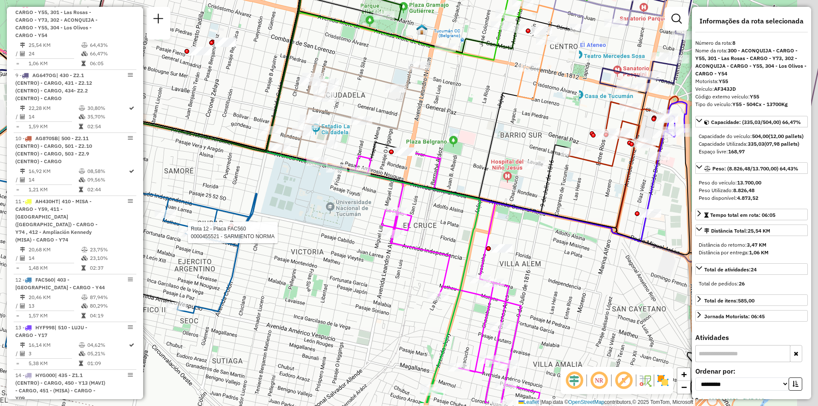
drag, startPoint x: 376, startPoint y: 166, endPoint x: 353, endPoint y: 136, distance: 37.6
click at [352, 137] on div "Rota 12 - Placa FAC560 0000455521 - SARMIENTO NORMA Janela de atendimento Grade…" at bounding box center [409, 203] width 818 height 406
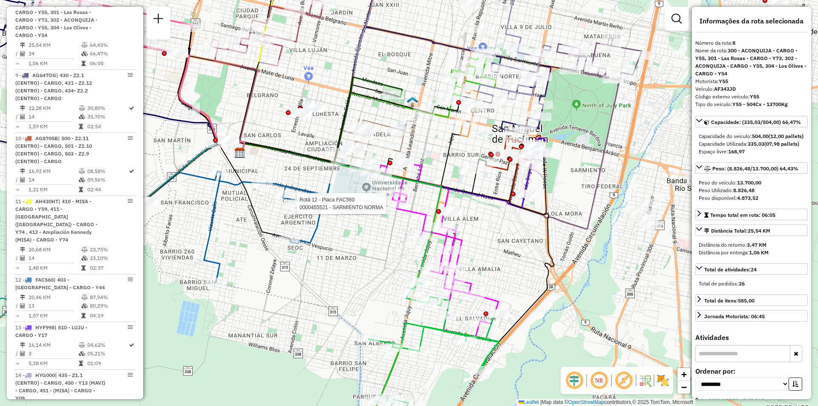
drag, startPoint x: 482, startPoint y: 239, endPoint x: 495, endPoint y: 267, distance: 31.0
click at [492, 267] on div "Rota 12 - Placa FAC560 0000455521 - SARMIENTO NORMA Janela de atendimento Grade…" at bounding box center [409, 203] width 818 height 406
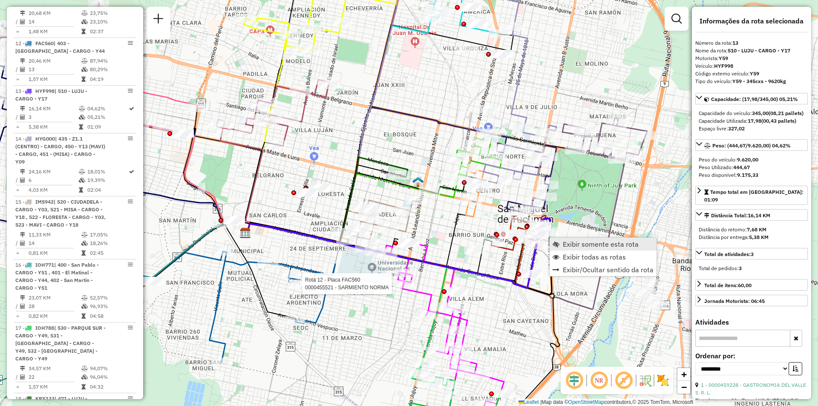
scroll to position [983, 0]
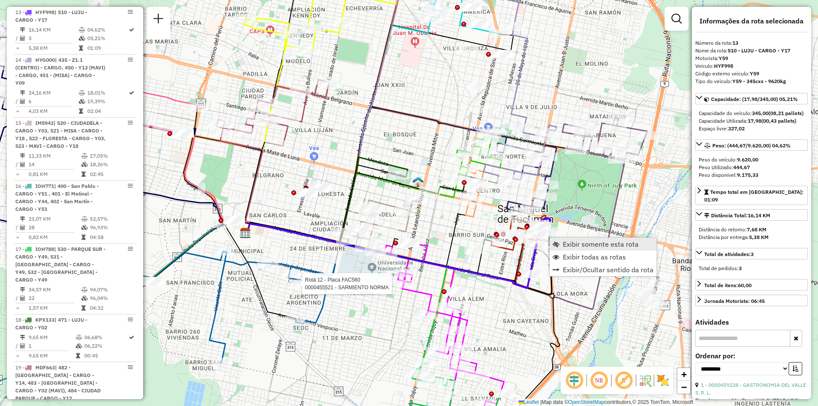
click at [565, 248] on link "Exibir somente esta rota" at bounding box center [602, 244] width 107 height 13
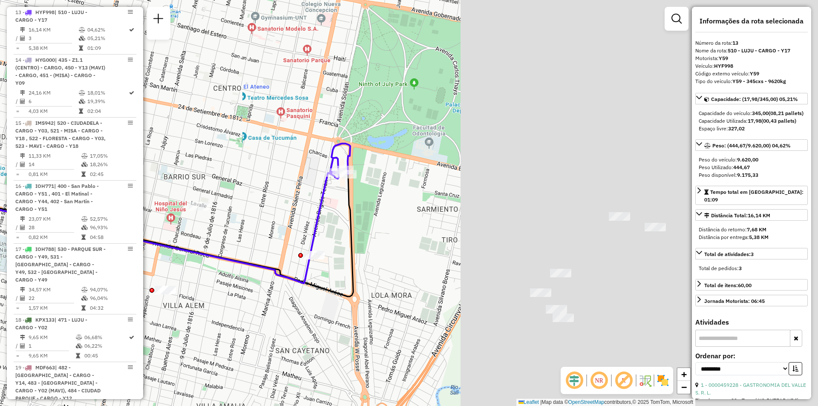
drag, startPoint x: 549, startPoint y: 252, endPoint x: 172, endPoint y: 253, distance: 376.8
click at [156, 263] on div "Janela de atendimento Grade de atendimento Capacidade Transportadoras Veículos …" at bounding box center [409, 203] width 818 height 406
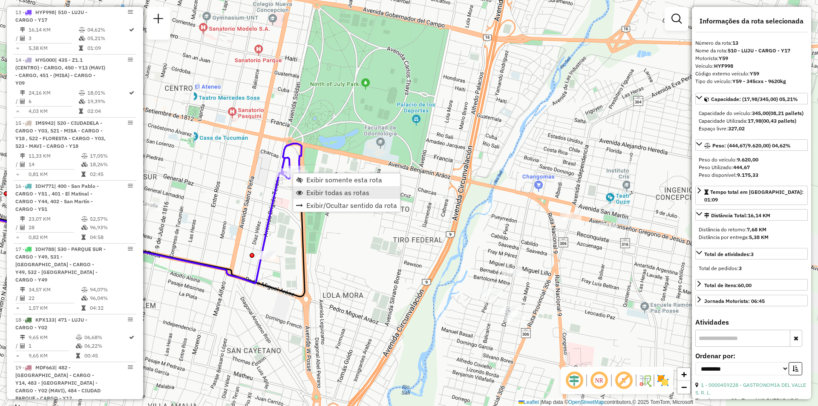
click at [318, 192] on span "Exibir todas as rotas" at bounding box center [337, 192] width 63 height 7
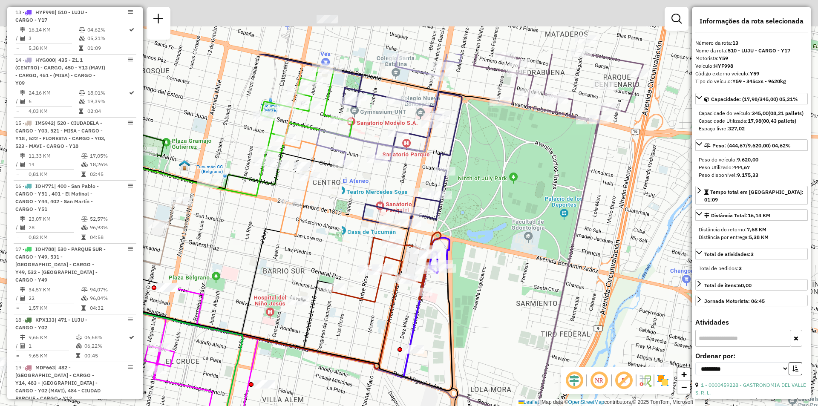
drag, startPoint x: 204, startPoint y: 249, endPoint x: 340, endPoint y: 314, distance: 151.2
click at [340, 314] on div "Janela de atendimento Grade de atendimento Capacidade Transportadoras Veículos …" at bounding box center [409, 203] width 818 height 406
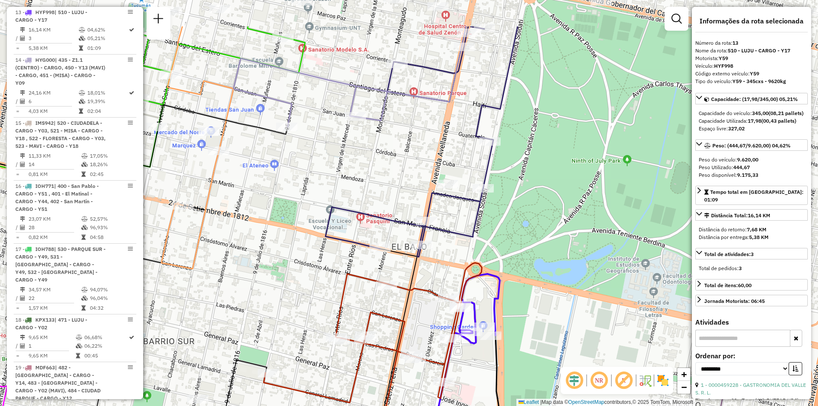
drag, startPoint x: 308, startPoint y: 230, endPoint x: 353, endPoint y: 299, distance: 82.6
click at [353, 299] on div "Janela de atendimento Grade de atendimento Capacidade Transportadoras Veículos …" at bounding box center [409, 203] width 818 height 406
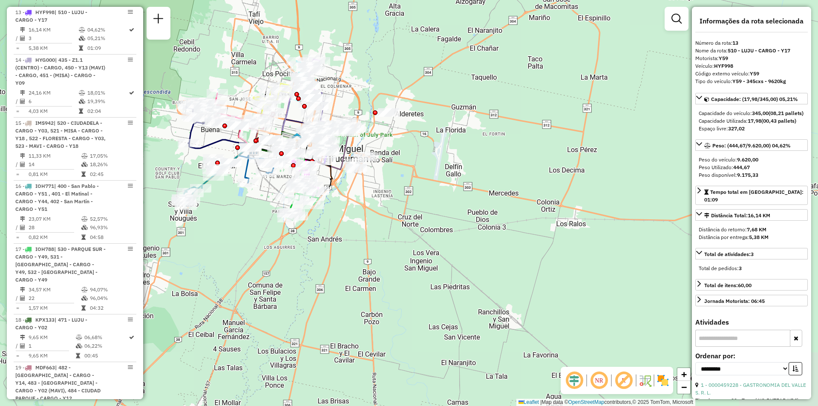
drag, startPoint x: 289, startPoint y: 131, endPoint x: 286, endPoint y: 147, distance: 16.9
click at [286, 147] on icon at bounding box center [274, 143] width 40 height 22
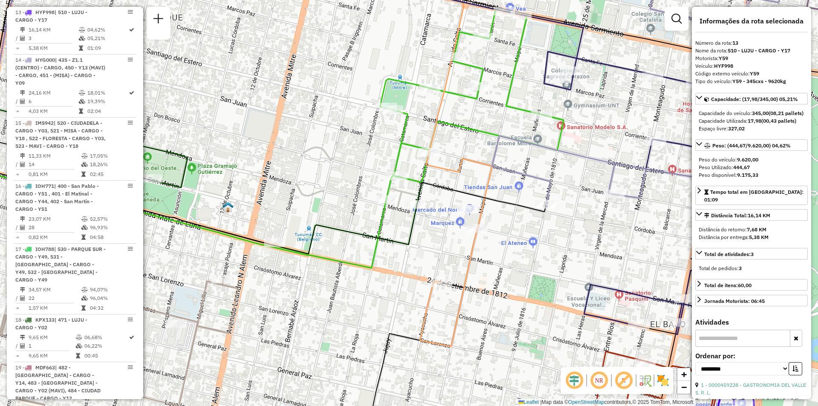
click at [515, 106] on icon at bounding box center [419, 131] width 290 height 244
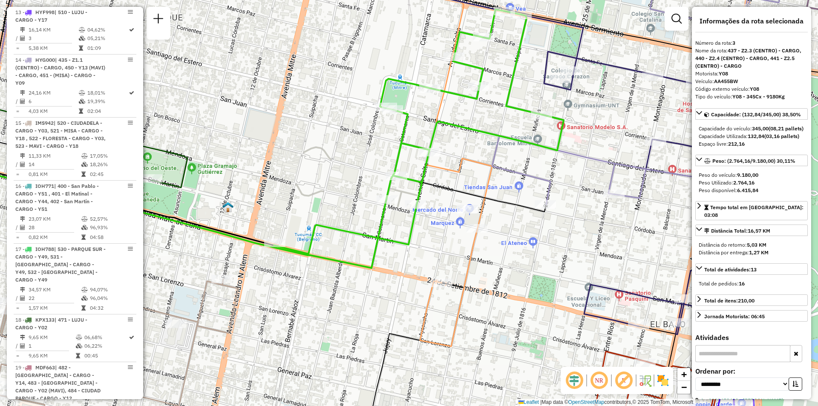
scroll to position [414, 0]
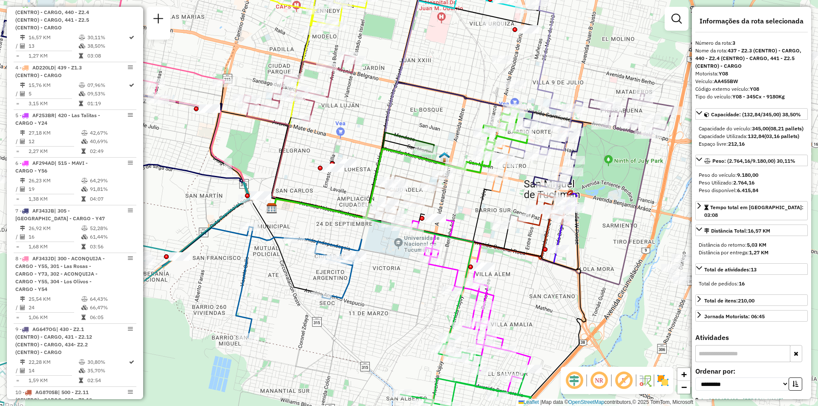
drag, startPoint x: 397, startPoint y: 106, endPoint x: 414, endPoint y: 177, distance: 72.3
click at [414, 177] on div "Janela de atendimento Grade de atendimento Capacidade Transportadoras Veículos …" at bounding box center [409, 203] width 818 height 406
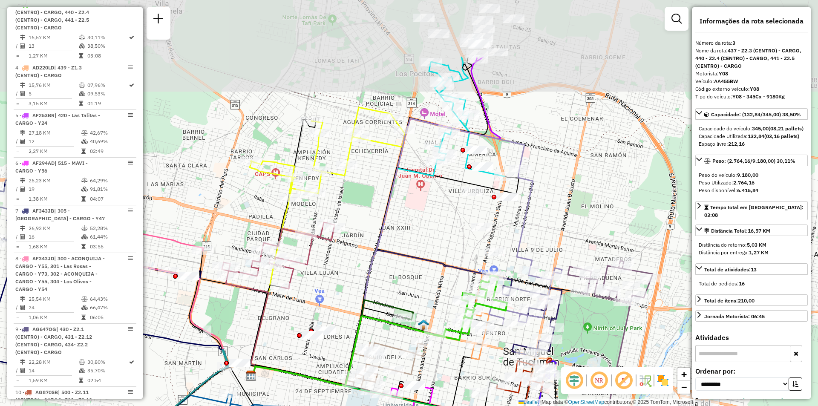
drag, startPoint x: 464, startPoint y: 211, endPoint x: 428, endPoint y: 304, distance: 99.2
click at [428, 304] on div "Janela de atendimento Grade de atendimento Capacidade Transportadoras Veículos …" at bounding box center [409, 203] width 818 height 406
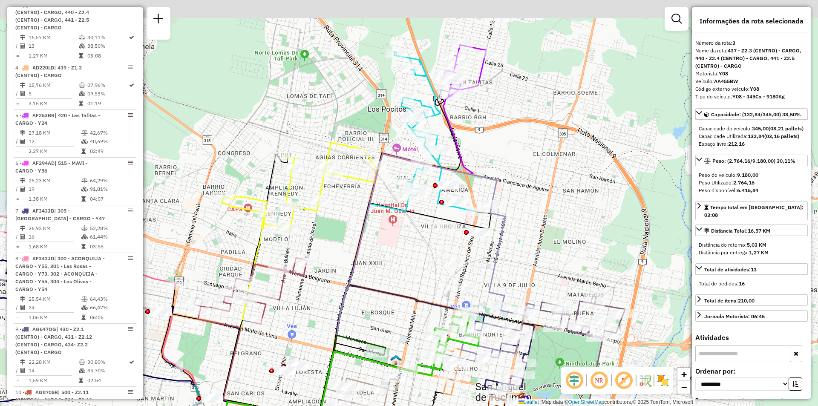
drag, startPoint x: 459, startPoint y: 109, endPoint x: 442, endPoint y: 164, distance: 57.6
click at [442, 164] on div "Janela de atendimento Grade de atendimento Capacidade Transportadoras Veículos …" at bounding box center [409, 203] width 818 height 406
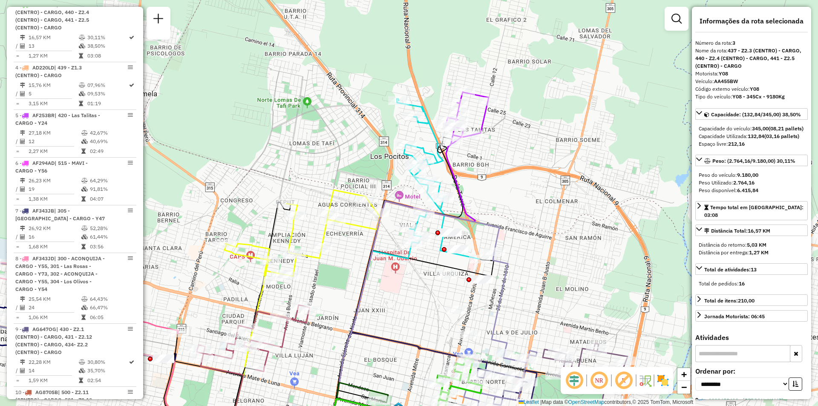
drag, startPoint x: 389, startPoint y: 209, endPoint x: 482, endPoint y: 178, distance: 97.5
click at [462, 174] on icon at bounding box center [395, 288] width 136 height 302
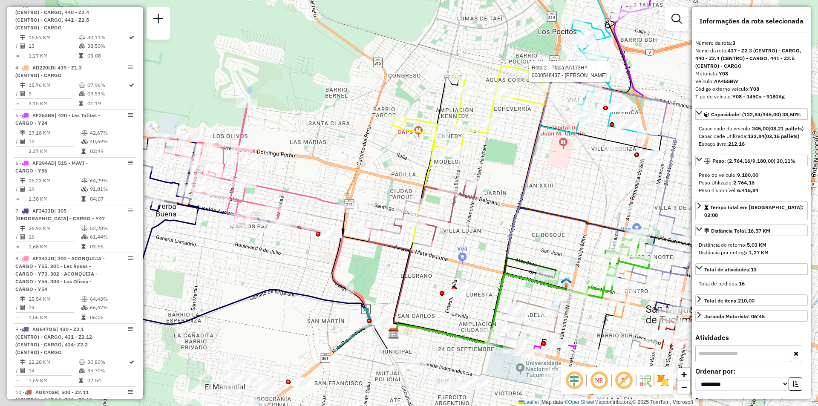
drag, startPoint x: 537, startPoint y: 206, endPoint x: 557, endPoint y: 169, distance: 42.1
click at [557, 169] on div "Rota 2 - Placa AA173HY 0000548437 - Ferreira Joel Elias Janela de atendimento G…" at bounding box center [409, 203] width 818 height 406
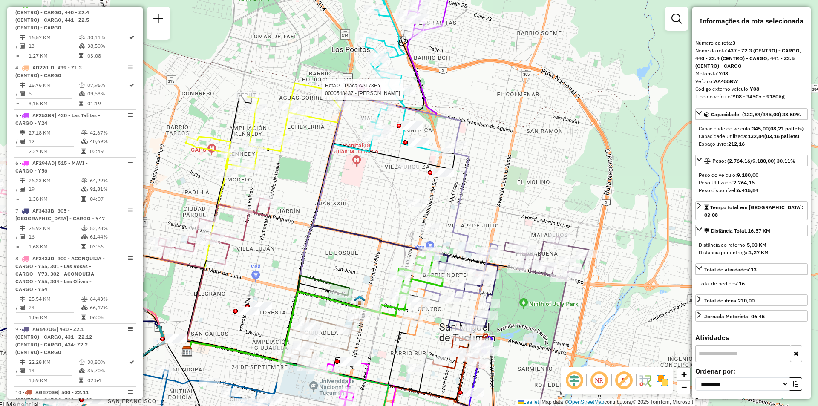
drag, startPoint x: 618, startPoint y: 169, endPoint x: 414, endPoint y: 186, distance: 205.2
click at [414, 186] on div "Rota 2 - Placa AA173HY 0000548437 - Ferreira Joel Elias Janela de atendimento G…" at bounding box center [409, 203] width 818 height 406
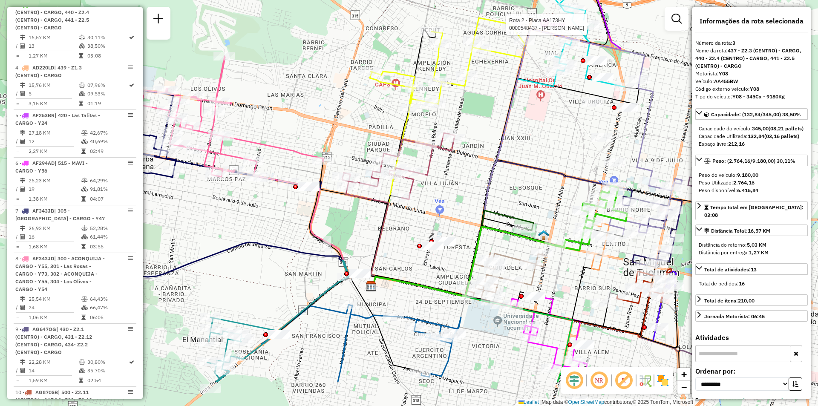
drag, startPoint x: 348, startPoint y: 217, endPoint x: 488, endPoint y: 164, distance: 148.9
click at [488, 164] on div "Rota 2 - Placa AA173HY 0000548437 - Ferreira Joel Elias Janela de atendimento G…" at bounding box center [409, 203] width 818 height 406
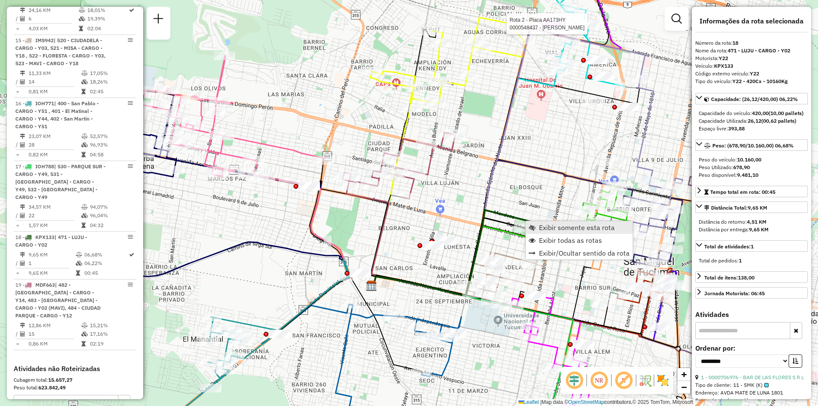
scroll to position [1264, 0]
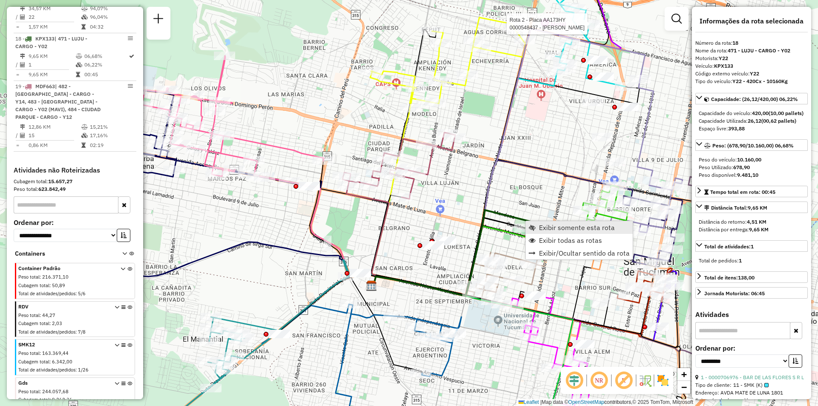
click at [533, 225] on span "Exibir somente esta rota" at bounding box center [531, 227] width 7 height 7
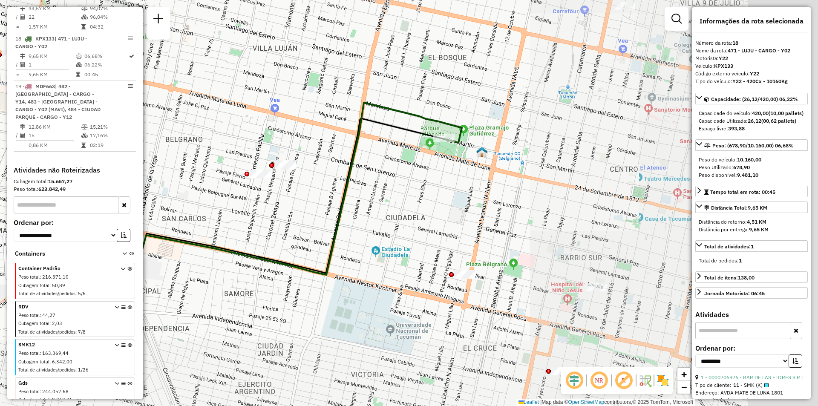
drag, startPoint x: 527, startPoint y: 205, endPoint x: 534, endPoint y: 185, distance: 21.1
click at [356, 189] on div "Janela de atendimento Grade de atendimento Capacidade Transportadoras Veículos …" at bounding box center [409, 203] width 818 height 406
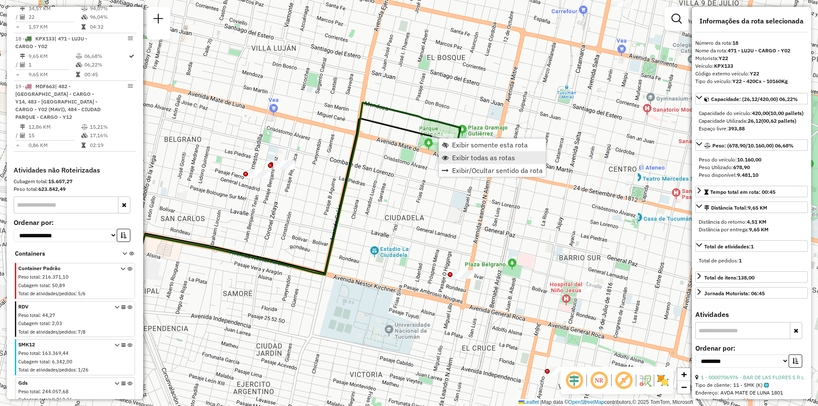
click at [454, 156] on span "Exibir todas as rotas" at bounding box center [483, 157] width 63 height 7
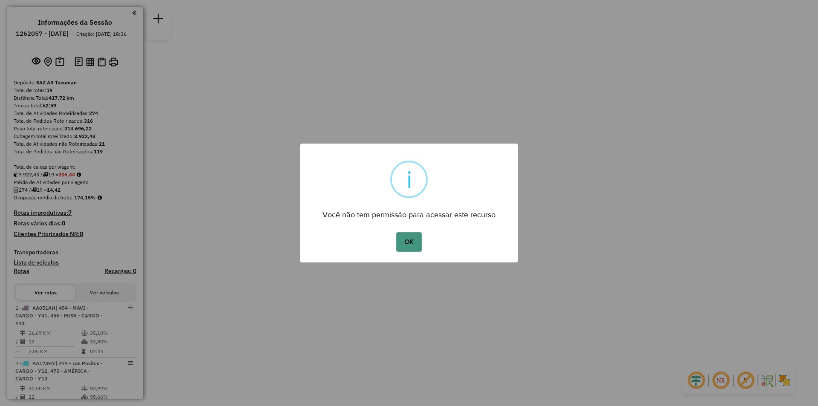
drag, startPoint x: 0, startPoint y: 0, endPoint x: 406, endPoint y: 235, distance: 469.2
click at [406, 235] on button "OK" at bounding box center [408, 242] width 25 height 20
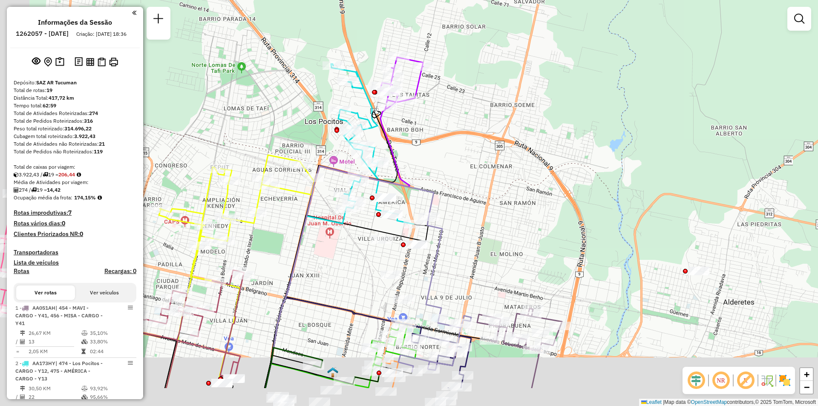
drag, startPoint x: 407, startPoint y: 220, endPoint x: 620, endPoint y: 76, distance: 256.7
click at [620, 76] on div "Janela de atendimento Grade de atendimento Capacidade Transportadoras Veículos …" at bounding box center [409, 203] width 818 height 406
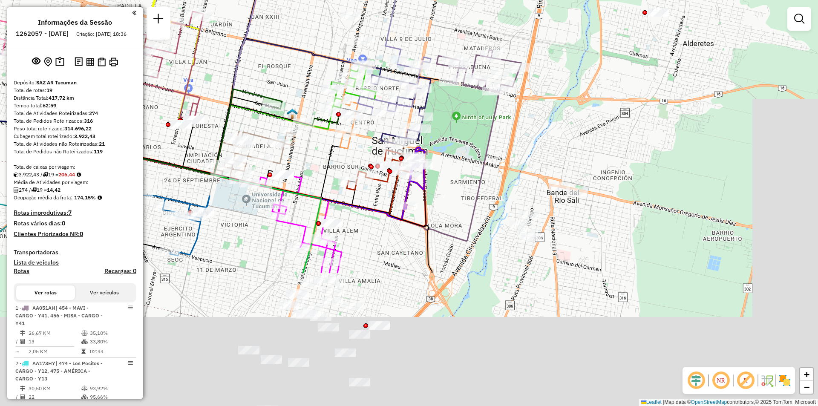
drag, startPoint x: 516, startPoint y: 202, endPoint x: 400, endPoint y: 90, distance: 161.1
click at [400, 90] on div "Rota 9 - Placa AG647OG 0000477699 - [PERSON_NAME] S. R. L. Rota 3 - Placa AA455…" at bounding box center [409, 203] width 818 height 406
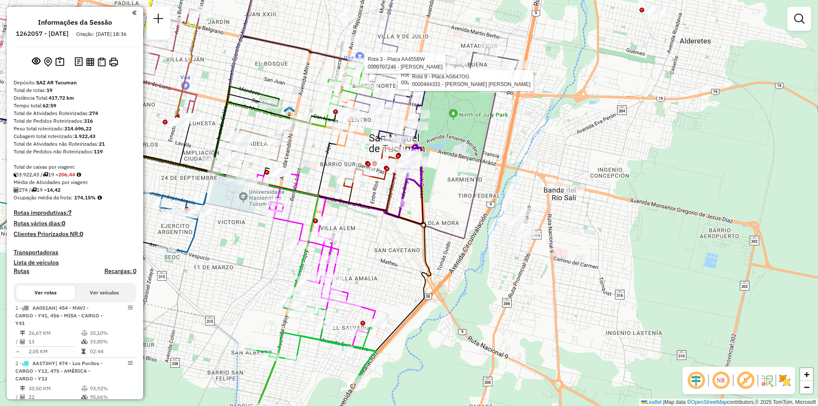
click at [519, 152] on div "Rota 9 - Placa AG647OG 0000477699 - [PERSON_NAME] S. R. L. Rota 9 - Placa AG647…" at bounding box center [409, 203] width 818 height 406
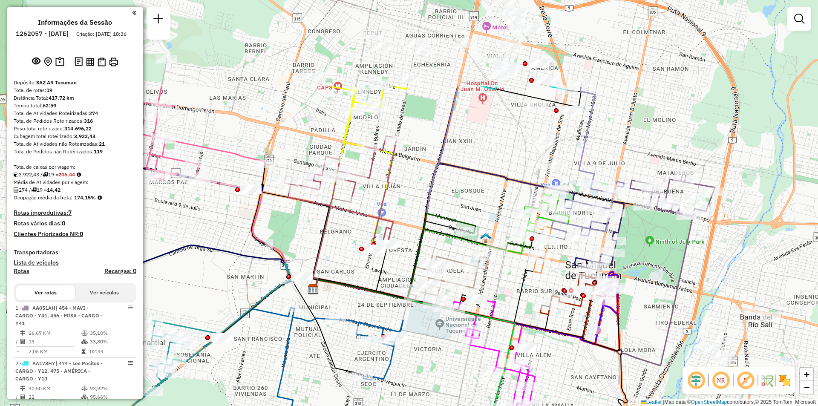
drag, startPoint x: 287, startPoint y: 186, endPoint x: 484, endPoint y: 313, distance: 233.7
click at [484, 313] on icon at bounding box center [413, 354] width 201 height 149
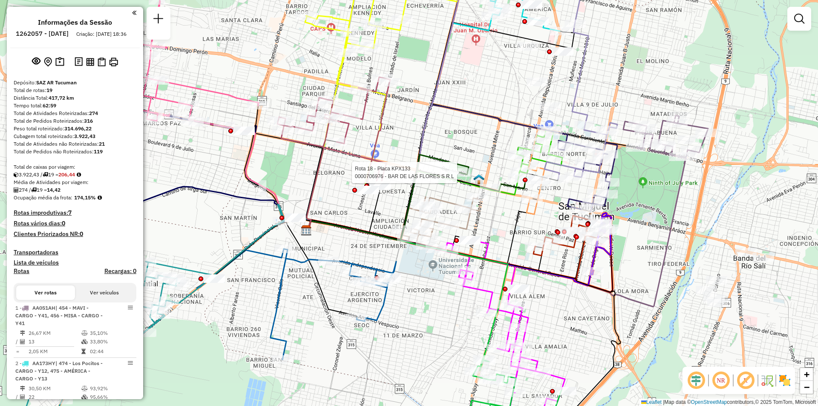
select select "**********"
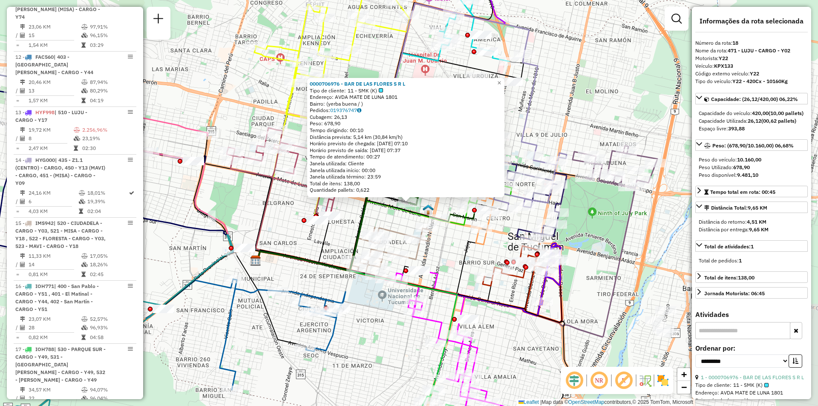
scroll to position [1264, 0]
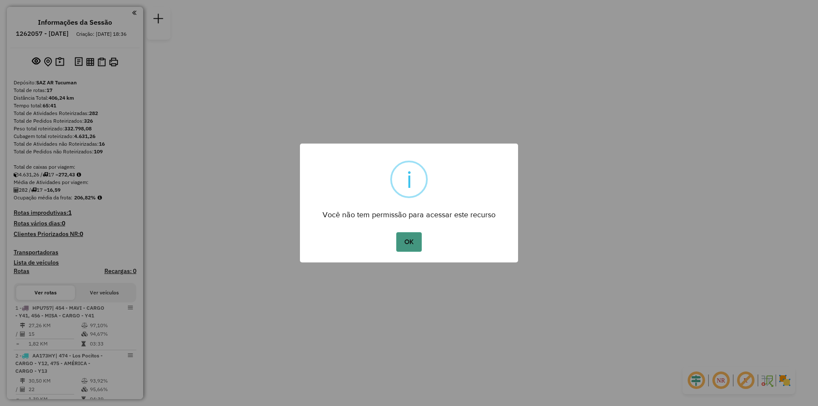
click at [399, 238] on button "OK" at bounding box center [408, 242] width 25 height 20
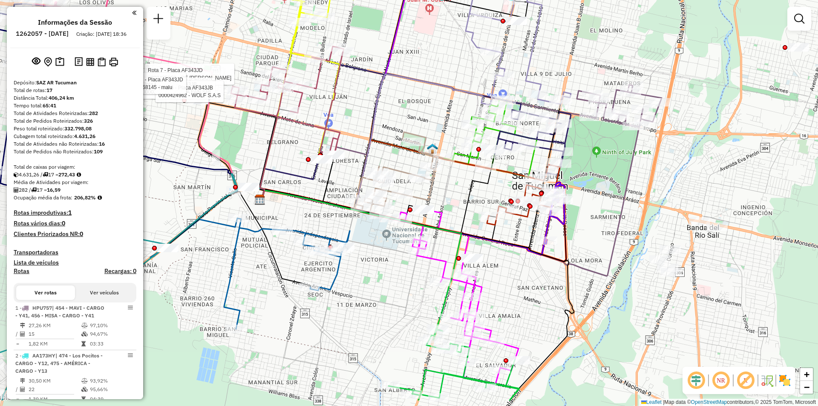
drag, startPoint x: 753, startPoint y: 257, endPoint x: 817, endPoint y: 212, distance: 78.8
click at [817, 212] on div "Rota 7 - Placa AF343JD 0000425052 - DE [PERSON_NAME] 6 - Placa AF343JB 00003891…" at bounding box center [409, 203] width 818 height 406
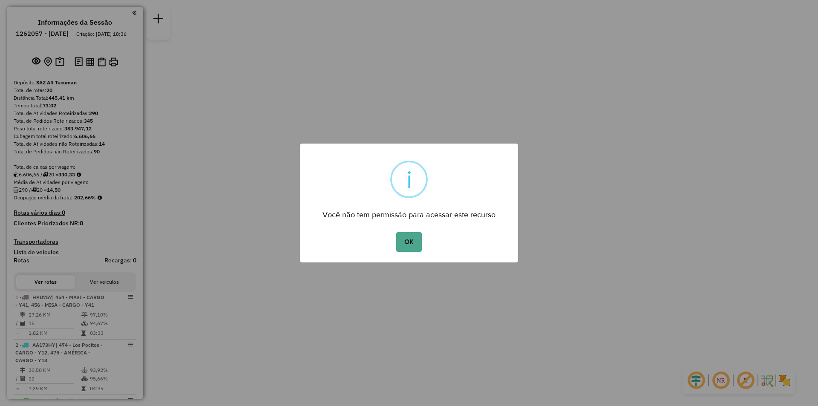
click at [396, 232] on button "OK" at bounding box center [408, 242] width 25 height 20
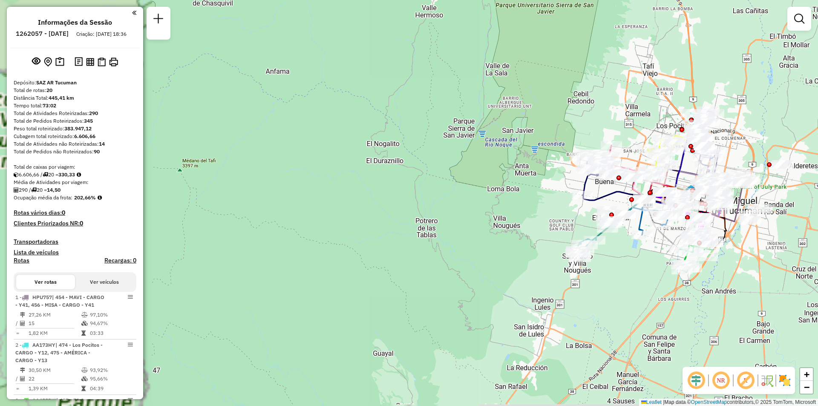
drag, startPoint x: 534, startPoint y: 183, endPoint x: 432, endPoint y: 123, distance: 118.2
click at [433, 123] on div "Janela de atendimento Grade de atendimento Capacidade Transportadoras Veículos …" at bounding box center [409, 203] width 818 height 406
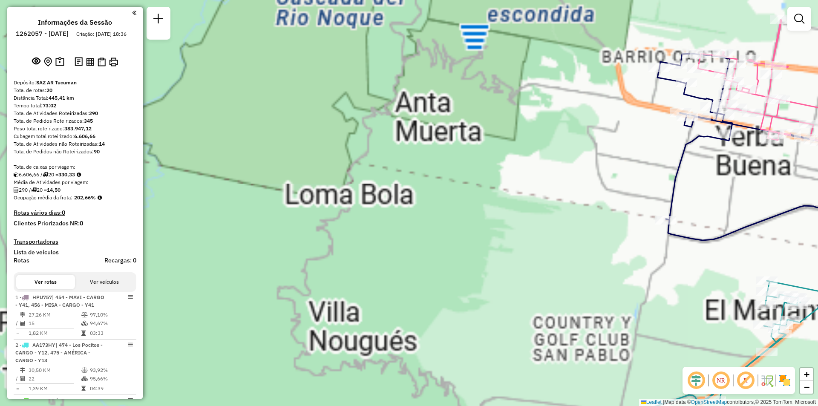
drag, startPoint x: 259, startPoint y: 76, endPoint x: 305, endPoint y: 75, distance: 46.0
click at [236, 77] on div "Janela de atendimento Grade de atendimento Capacidade Transportadoras Veículos …" at bounding box center [409, 203] width 818 height 406
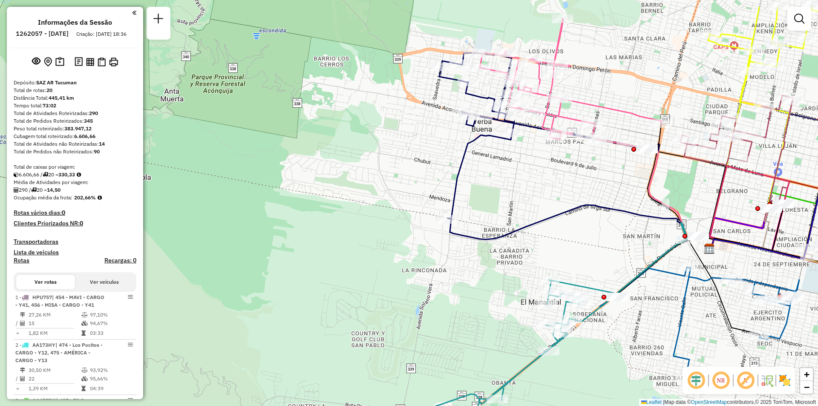
drag, startPoint x: 462, startPoint y: 55, endPoint x: 450, endPoint y: 132, distance: 78.1
click at [436, 141] on div "Janela de atendimento Grade de atendimento Capacidade Transportadoras Veículos …" at bounding box center [409, 203] width 818 height 406
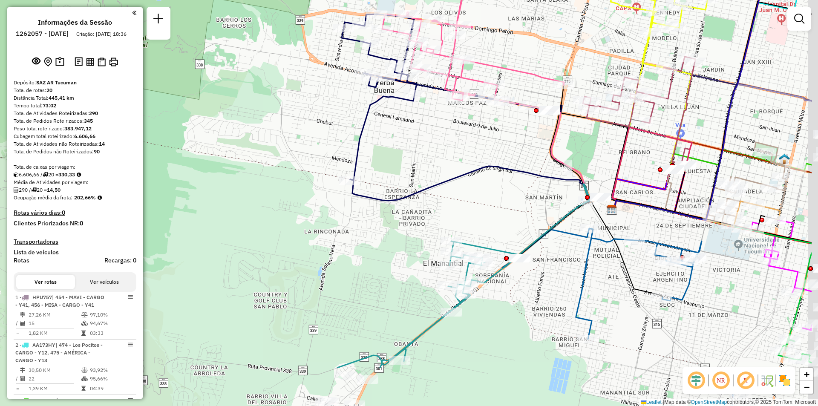
drag, startPoint x: 532, startPoint y: 214, endPoint x: 436, endPoint y: 128, distance: 129.1
click at [436, 129] on div "Janela de atendimento Grade de atendimento Capacidade Transportadoras Veículos …" at bounding box center [409, 203] width 818 height 406
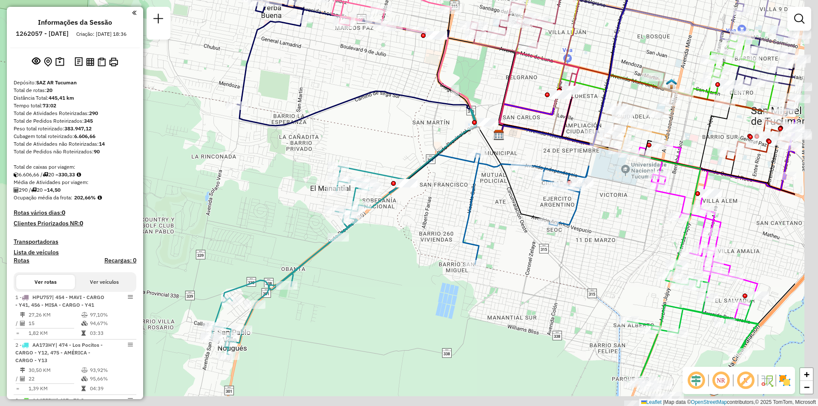
drag, startPoint x: 448, startPoint y: 280, endPoint x: 335, endPoint y: 217, distance: 129.0
click at [335, 217] on div "Rota 15 - Placa IOH771 0000456055 - GORDILLO Janela de atendimento Grade de ate…" at bounding box center [409, 203] width 818 height 406
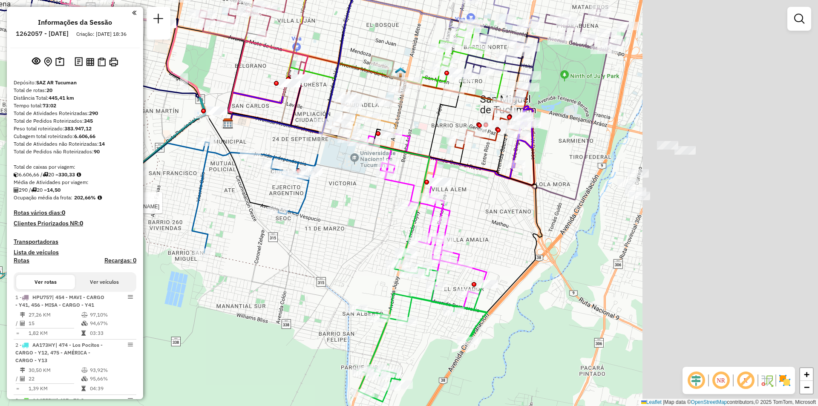
drag, startPoint x: 490, startPoint y: 228, endPoint x: 246, endPoint y: 207, distance: 244.5
click at [246, 207] on div "Rota 15 - Placa IOH771 0000182718 - MARQUEZ CYNTHIA MARIELA Rota 15 - Placa IOH…" at bounding box center [409, 203] width 818 height 406
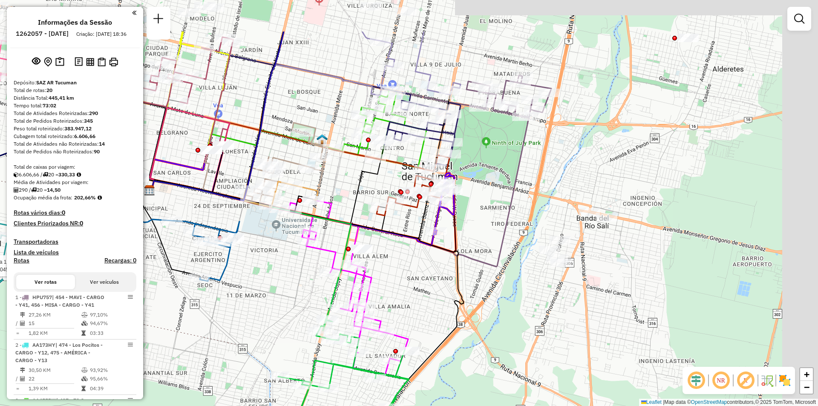
drag, startPoint x: 388, startPoint y: 224, endPoint x: 321, endPoint y: 305, distance: 105.6
click at [320, 306] on div "Rota 15 - Placa IOH771 0000182718 - MARQUEZ CYNTHIA MARIELA Rota 15 - Placa IOH…" at bounding box center [409, 203] width 818 height 406
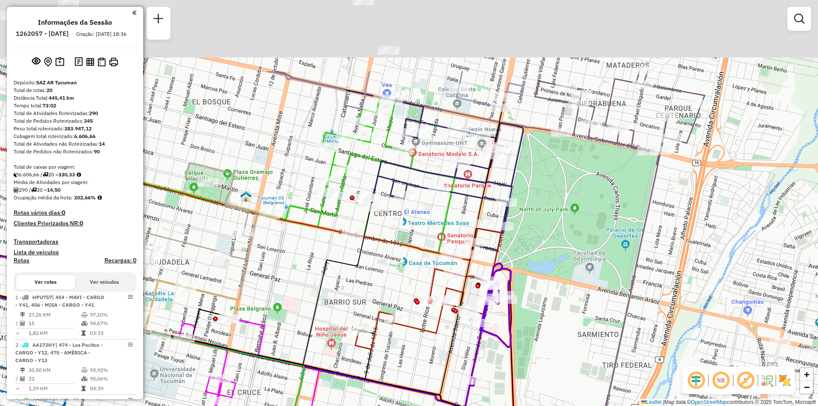
drag, startPoint x: 485, startPoint y: 66, endPoint x: 530, endPoint y: 178, distance: 120.0
click at [530, 178] on div "Rota 15 - Placa IOH771 0000182718 - MARQUEZ CYNTHIA MARIELA Rota 15 - Placa IOH…" at bounding box center [409, 203] width 818 height 406
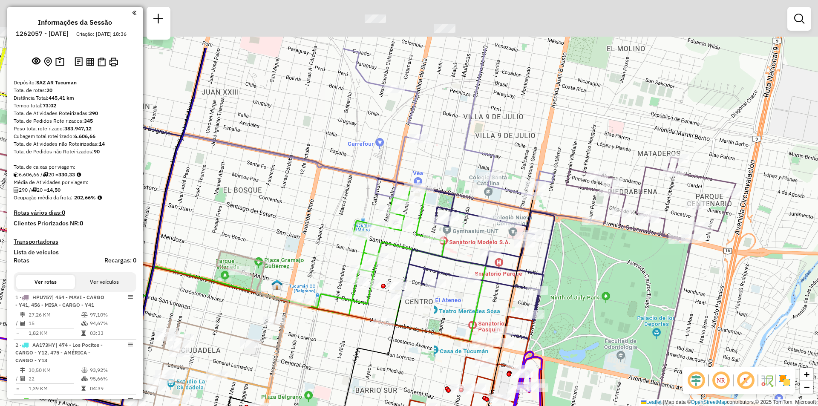
drag, startPoint x: 531, startPoint y: 166, endPoint x: 567, endPoint y: 246, distance: 88.0
click at [557, 255] on div "Rota 15 - Placa IOH771 0000182718 - MARQUEZ CYNTHIA MARIELA Rota 15 - Placa IOH…" at bounding box center [409, 203] width 818 height 406
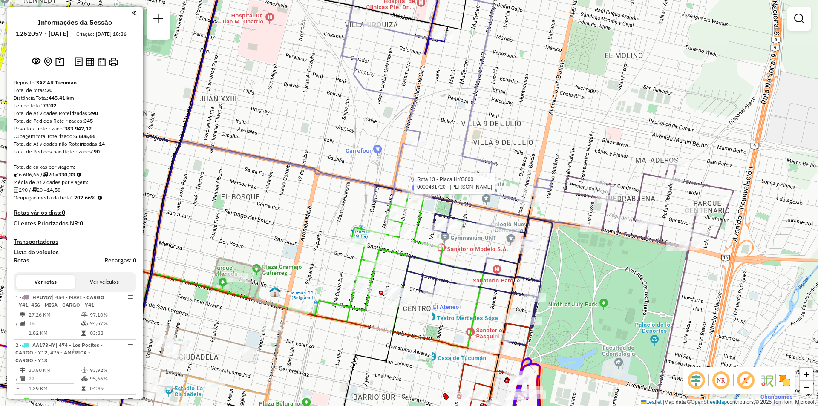
select select "**********"
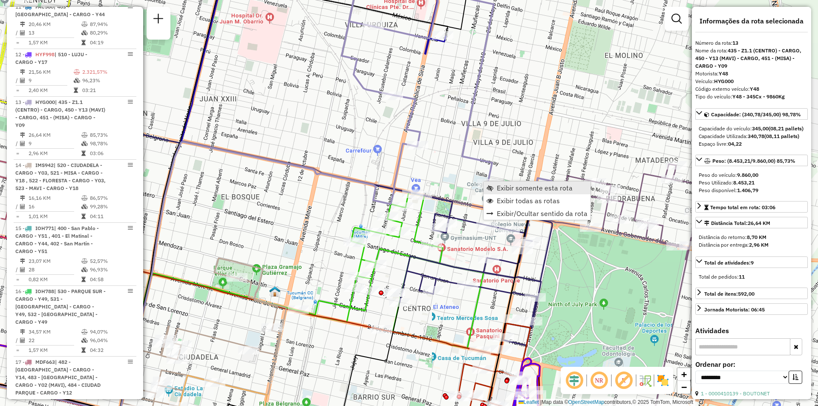
scroll to position [972, 0]
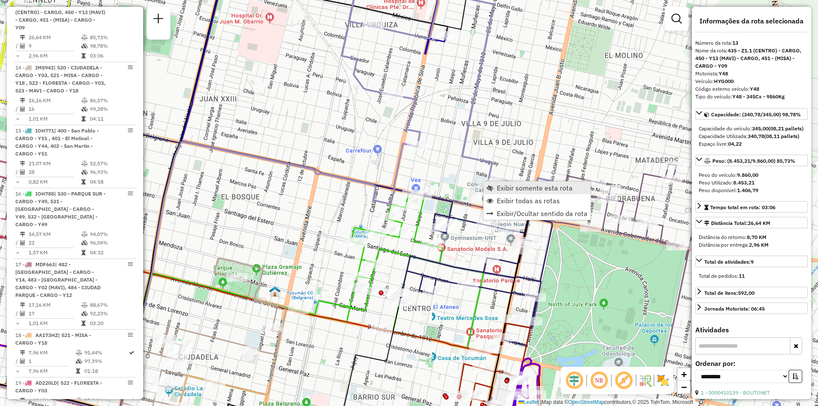
click at [497, 191] on span "Exibir somente esta rota" at bounding box center [534, 187] width 76 height 7
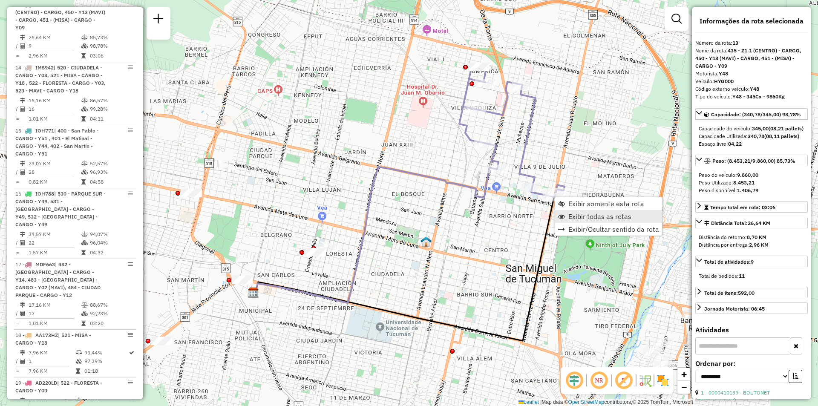
click at [574, 220] on span "Exibir todas as rotas" at bounding box center [599, 216] width 63 height 7
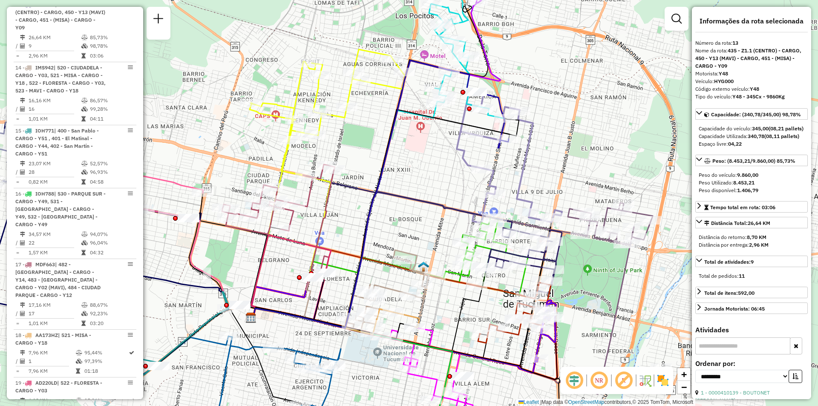
drag, startPoint x: 581, startPoint y: 126, endPoint x: 619, endPoint y: 233, distance: 113.9
click at [619, 233] on div "Janela de atendimento Grade de atendimento Capacidade Transportadoras Veículos …" at bounding box center [409, 203] width 818 height 406
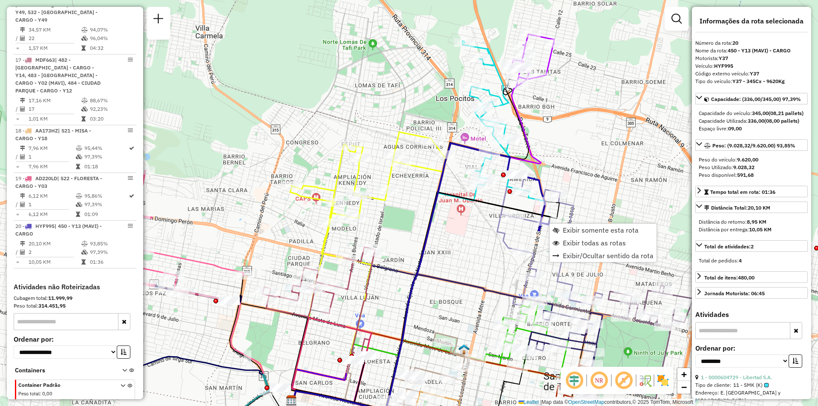
scroll to position [1301, 0]
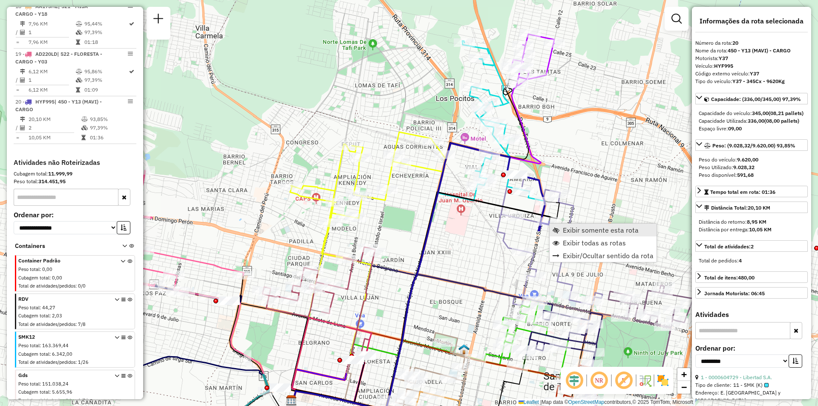
click at [558, 226] on link "Exibir somente esta rota" at bounding box center [602, 230] width 107 height 13
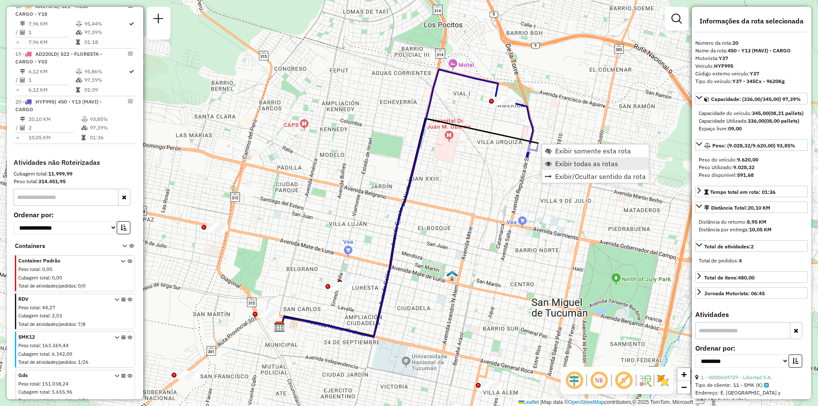
click at [565, 164] on span "Exibir todas as rotas" at bounding box center [586, 163] width 63 height 7
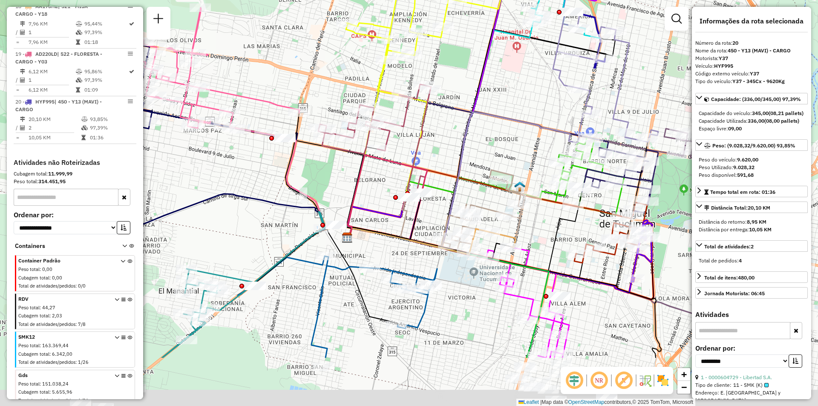
drag, startPoint x: 262, startPoint y: 246, endPoint x: 326, endPoint y: 158, distance: 109.2
click at [326, 158] on div "Janela de atendimento Grade de atendimento Capacidade Transportadoras Veículos …" at bounding box center [409, 203] width 818 height 406
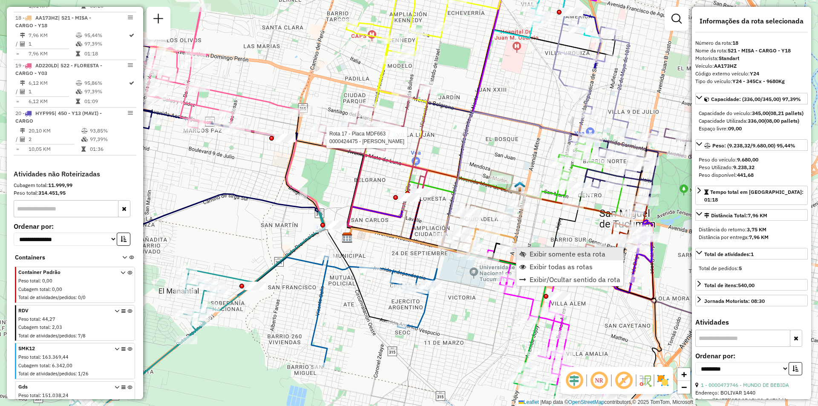
scroll to position [1287, 0]
click at [535, 249] on link "Exibir somente esta rota" at bounding box center [569, 253] width 107 height 13
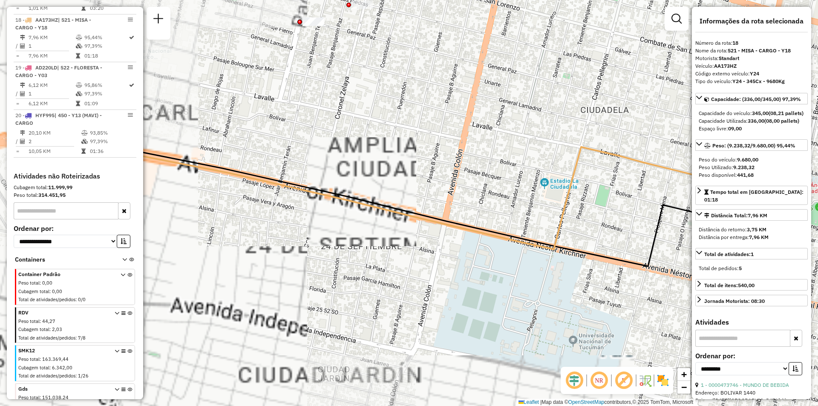
drag, startPoint x: 517, startPoint y: 259, endPoint x: 490, endPoint y: 261, distance: 27.3
click at [490, 261] on div "Janela de atendimento Grade de atendimento Capacidade Transportadoras Veículos …" at bounding box center [409, 203] width 818 height 406
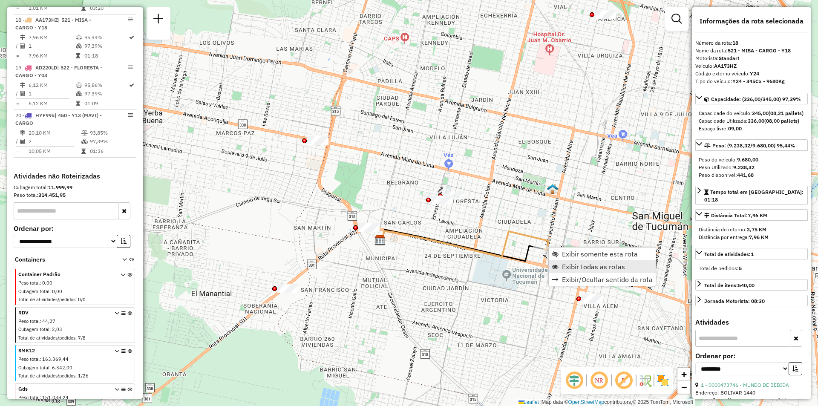
click at [563, 263] on span "Exibir todas as rotas" at bounding box center [593, 266] width 63 height 7
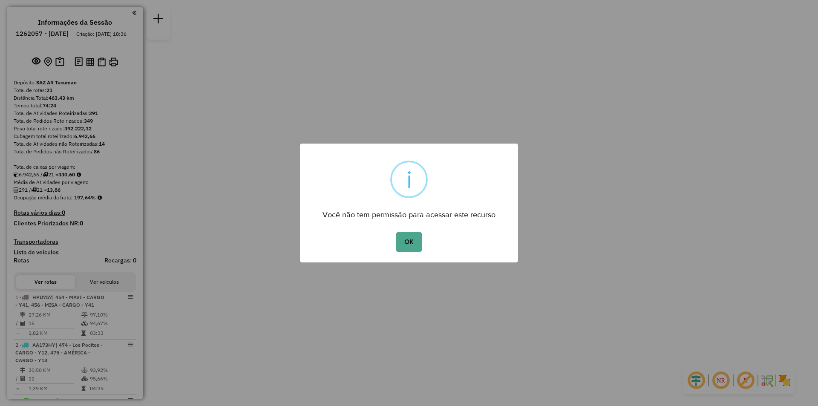
click at [396, 232] on button "OK" at bounding box center [408, 242] width 25 height 20
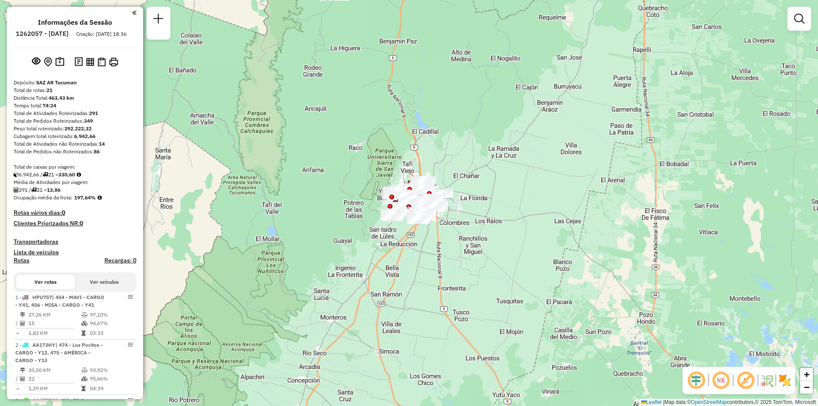
drag, startPoint x: 302, startPoint y: 122, endPoint x: 330, endPoint y: 148, distance: 38.9
click at [303, 125] on div "Janela de atendimento Grade de atendimento Capacidade Transportadoras Veículos …" at bounding box center [409, 203] width 818 height 406
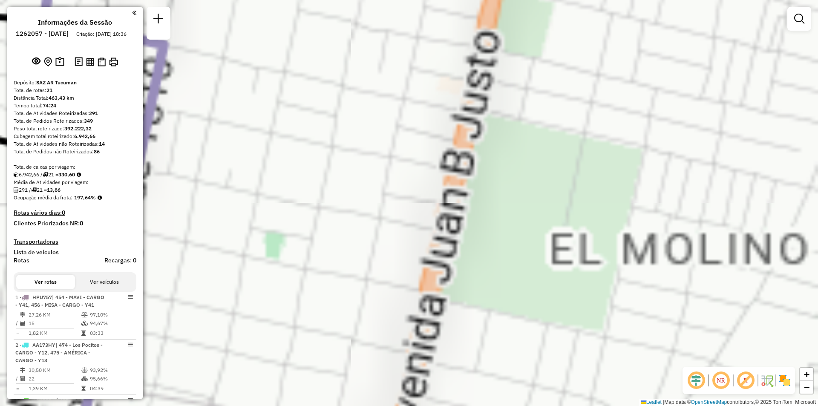
drag, startPoint x: 421, startPoint y: 219, endPoint x: 617, endPoint y: 141, distance: 211.0
click at [639, 117] on div "Janela de atendimento Grade de atendimento Capacidade Transportadoras Veículos …" at bounding box center [409, 203] width 818 height 406
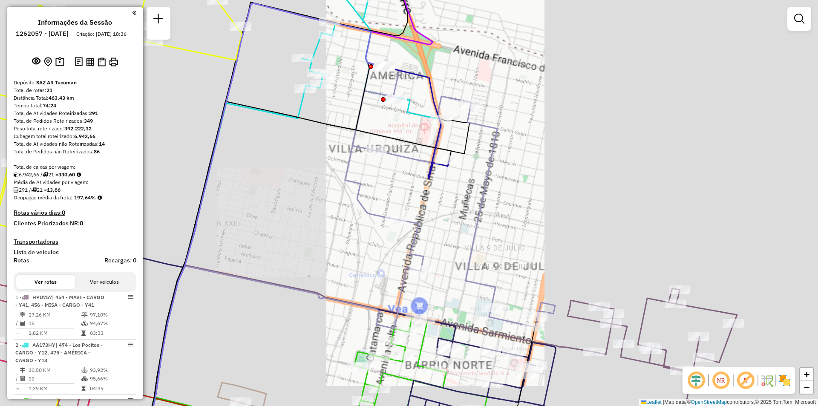
drag, startPoint x: 465, startPoint y: 232, endPoint x: 469, endPoint y: 236, distance: 5.1
click at [469, 236] on div "Janela de atendimento Grade de atendimento Capacidade Transportadoras Veículos …" at bounding box center [409, 203] width 818 height 406
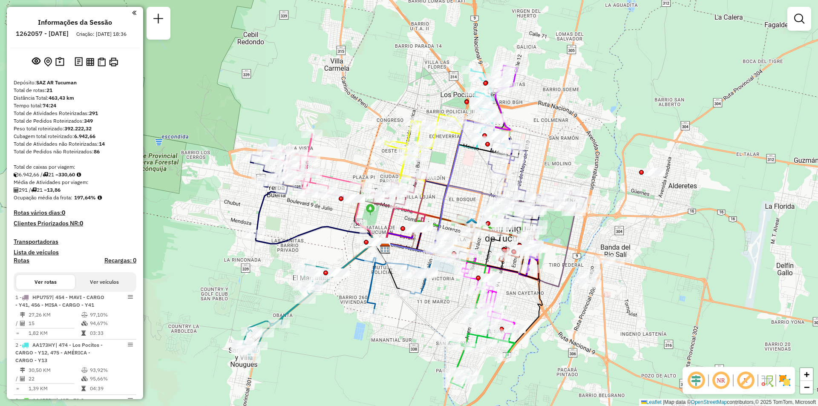
drag, startPoint x: 505, startPoint y: 227, endPoint x: 547, endPoint y: 170, distance: 69.7
click at [547, 170] on div "Janela de atendimento Grade de atendimento Capacidade Transportadoras Veículos …" at bounding box center [409, 203] width 818 height 406
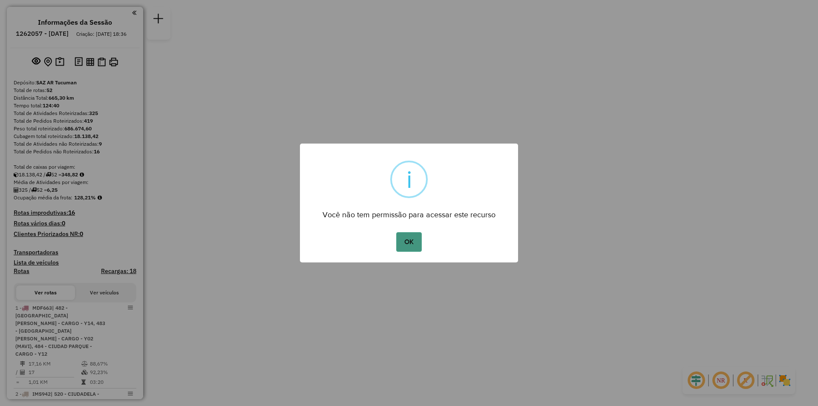
click at [411, 246] on button "OK" at bounding box center [408, 242] width 25 height 20
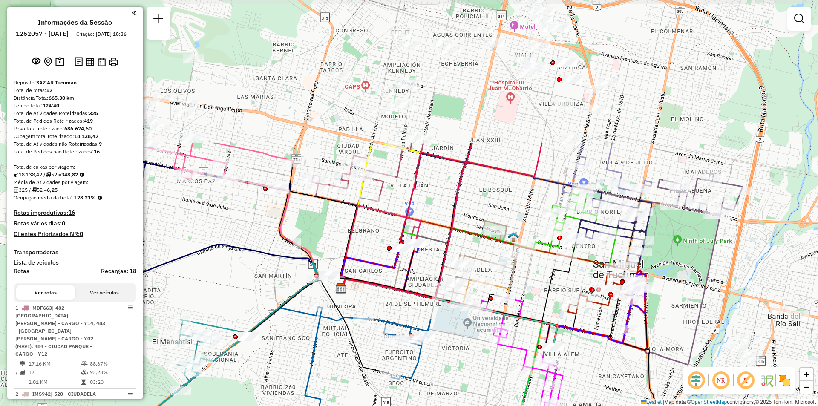
drag, startPoint x: 464, startPoint y: 208, endPoint x: 512, endPoint y: 346, distance: 146.0
click at [512, 346] on icon at bounding box center [526, 384] width 145 height 175
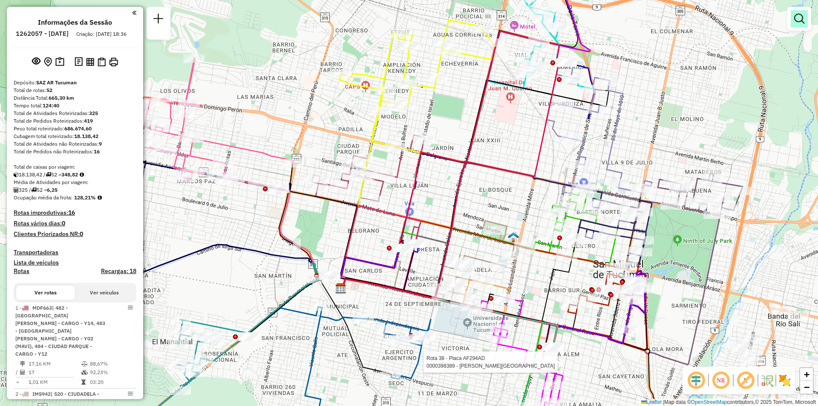
click at [797, 17] on em at bounding box center [799, 19] width 10 height 10
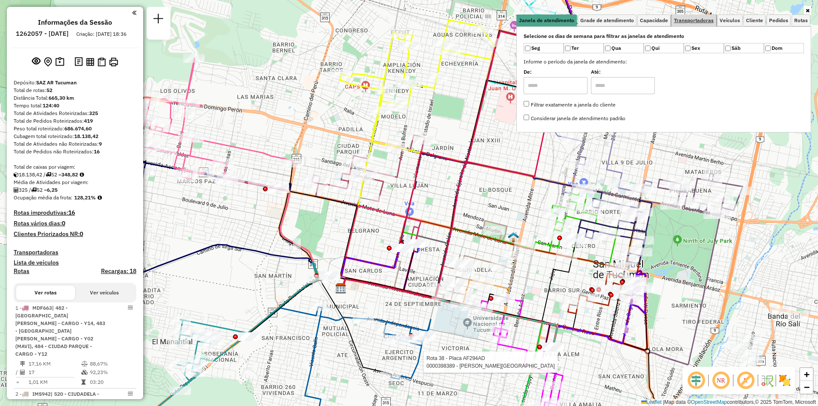
click at [694, 20] on span "Transportadoras" at bounding box center [694, 20] width 40 height 5
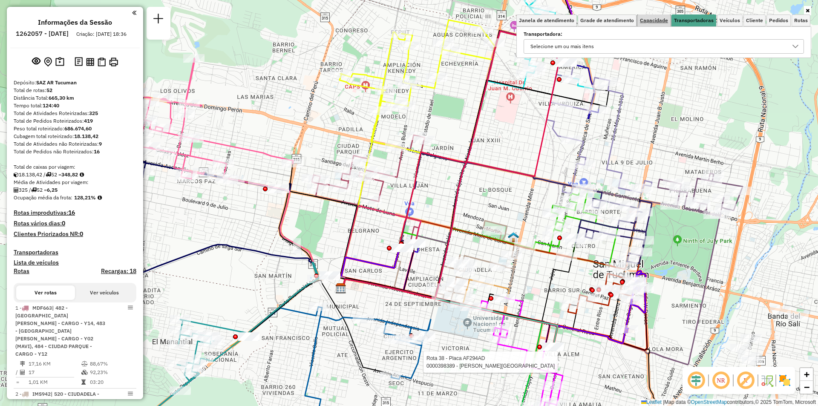
click at [657, 18] on span "Capacidade" at bounding box center [654, 20] width 28 height 5
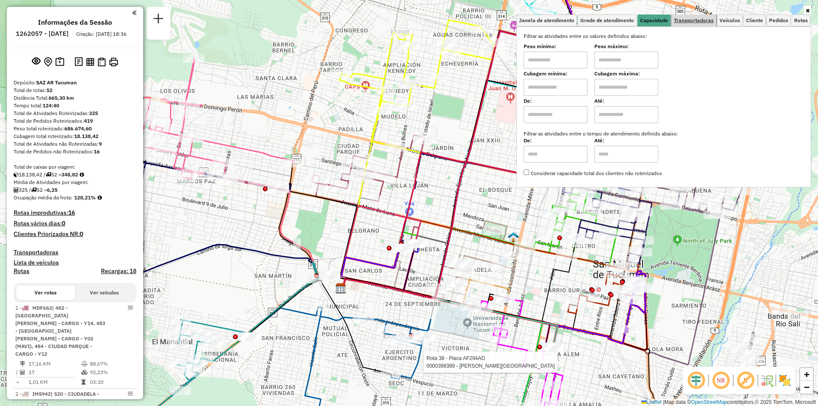
click at [701, 26] on link "Transportadoras" at bounding box center [693, 20] width 45 height 12
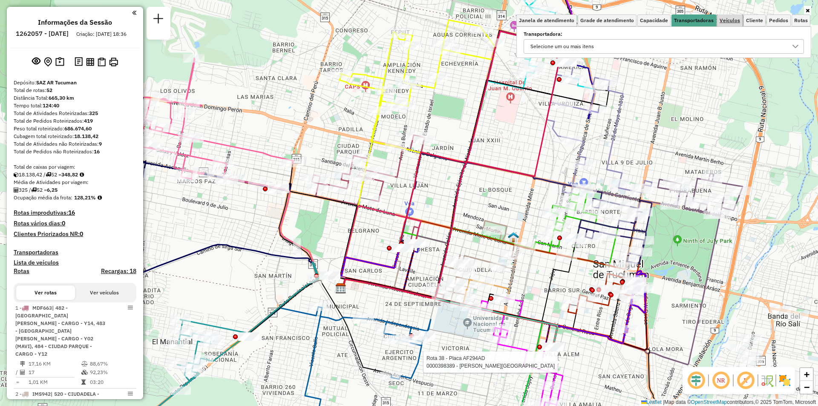
click at [732, 20] on span "Veículos" at bounding box center [729, 20] width 20 height 5
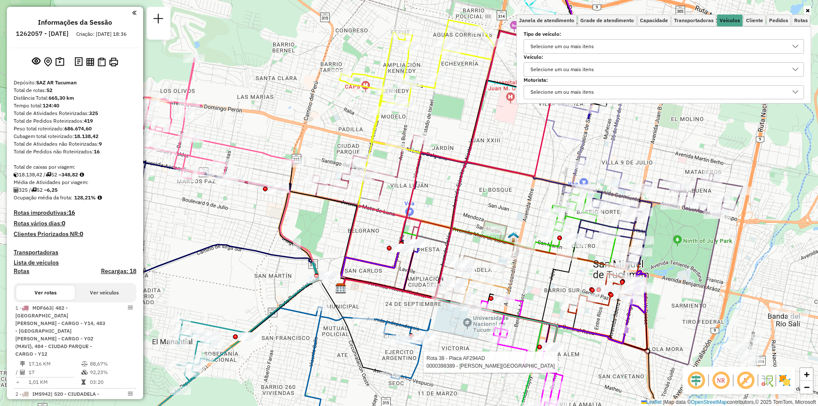
click at [711, 41] on div "Selecione um ou mais itens" at bounding box center [657, 47] width 260 height 14
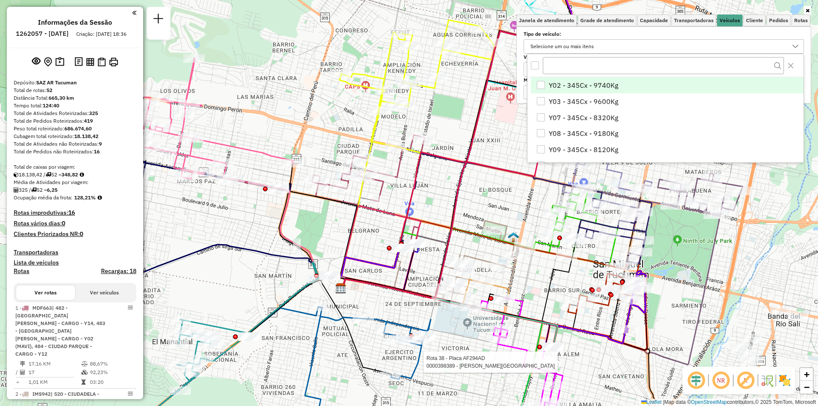
scroll to position [5, 29]
click at [711, 43] on div "Selecione um ou mais itens" at bounding box center [657, 47] width 260 height 14
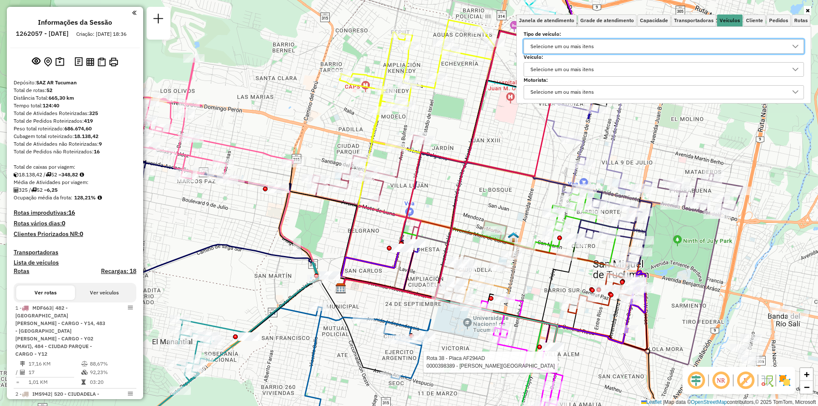
click at [711, 43] on div "Selecione um ou mais itens" at bounding box center [657, 47] width 260 height 14
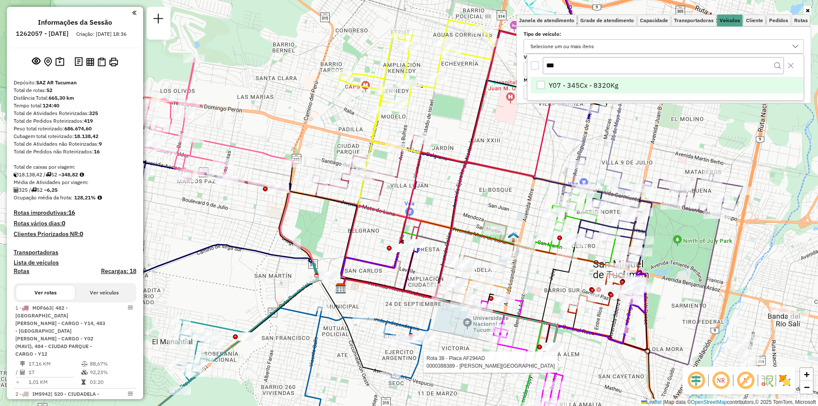
type input "***"
click at [663, 84] on li "Y07 - 345Cx - 8320Kg" at bounding box center [667, 85] width 273 height 16
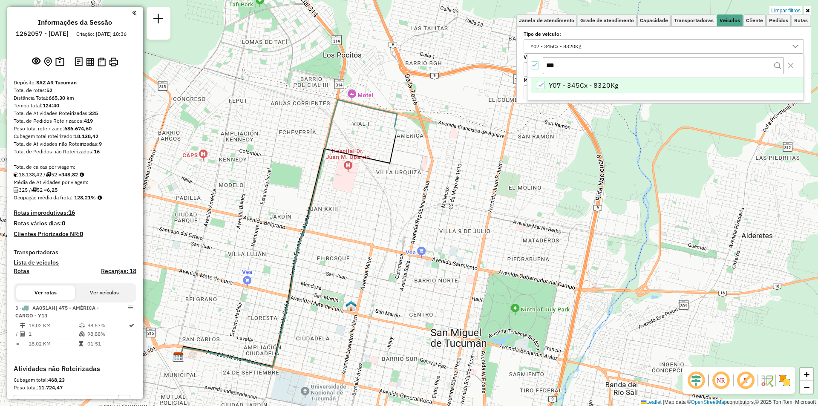
drag, startPoint x: 504, startPoint y: 166, endPoint x: 525, endPoint y: 108, distance: 61.6
click at [436, 206] on div "Limpar filtros Janela de atendimento Grade de atendimento Capacidade Transporta…" at bounding box center [409, 203] width 818 height 406
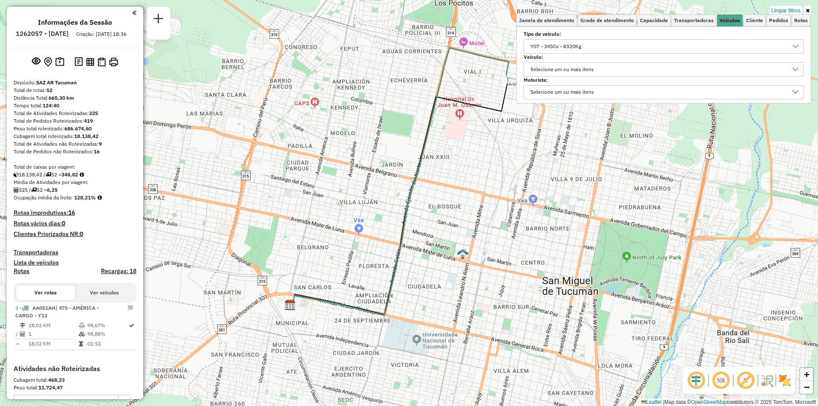
click at [578, 39] on div "Y07 - 345Cx - 8320Kg" at bounding box center [663, 46] width 280 height 14
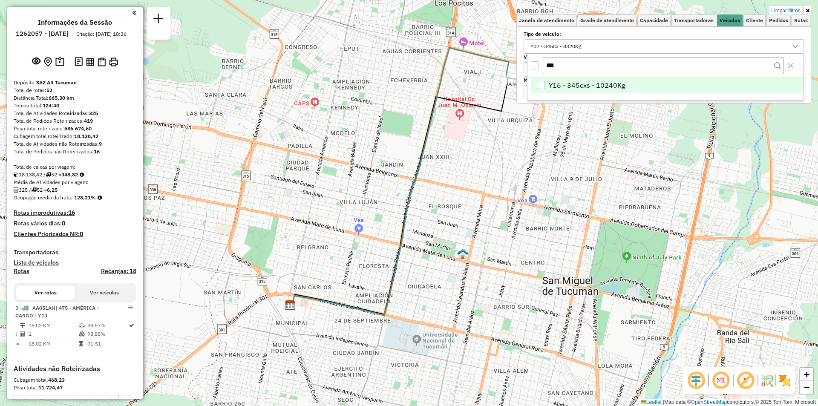
click at [580, 89] on span "Y16 - 345cxs - 10240Kg" at bounding box center [586, 85] width 76 height 10
click at [532, 63] on icon "All items selected" at bounding box center [535, 65] width 6 height 6
click at [557, 68] on input "***" at bounding box center [662, 65] width 241 height 16
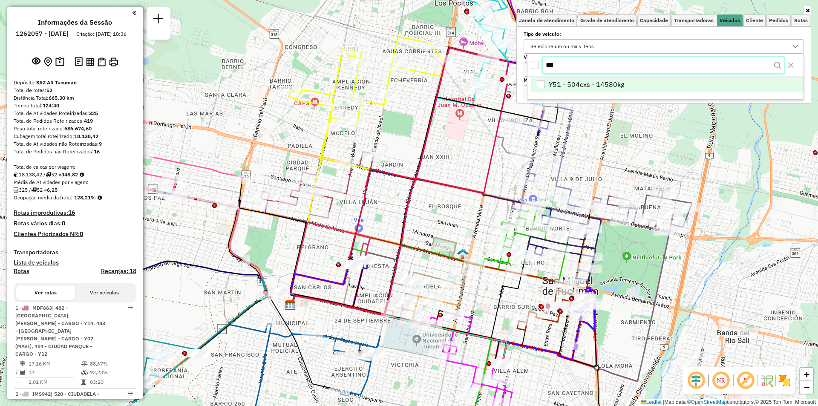
type input "***"
click at [556, 81] on span "Y51 - 504cxs - 14580kg" at bounding box center [585, 85] width 75 height 10
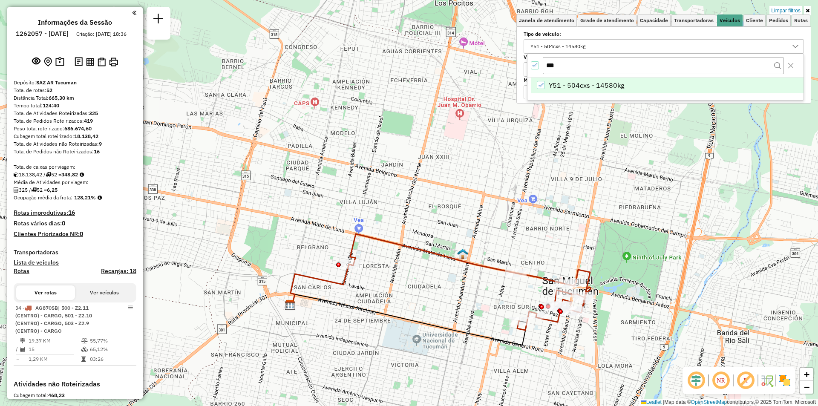
click at [541, 67] on div "***" at bounding box center [665, 65] width 276 height 23
click at [540, 67] on div "***" at bounding box center [665, 65] width 276 height 23
drag, startPoint x: 540, startPoint y: 67, endPoint x: 536, endPoint y: 65, distance: 4.6
click at [539, 67] on div "***" at bounding box center [665, 65] width 276 height 23
click at [536, 65] on icon "All items selected" at bounding box center [535, 65] width 6 height 4
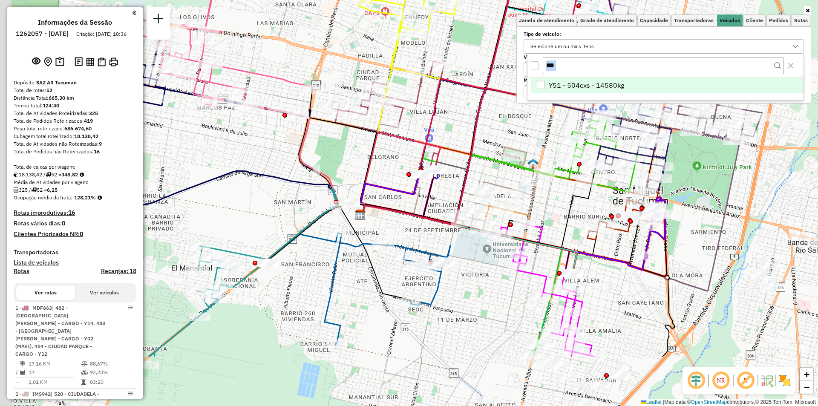
drag, startPoint x: 416, startPoint y: 190, endPoint x: 519, endPoint y: 100, distance: 136.4
click at [519, 100] on div "Janela de atendimento Grade de atendimento Capacidade Transportadoras Veículos …" at bounding box center [409, 203] width 818 height 406
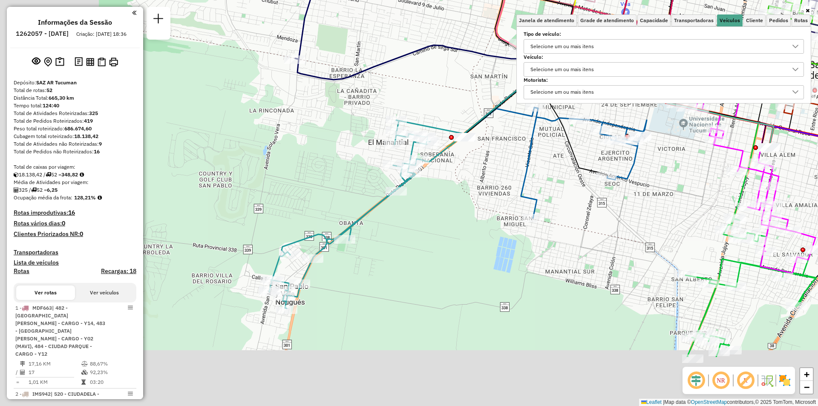
drag, startPoint x: 316, startPoint y: 241, endPoint x: 464, endPoint y: 123, distance: 188.5
click at [464, 123] on div "Janela de atendimento Grade de atendimento Capacidade Transportadoras Veículos …" at bounding box center [409, 203] width 818 height 406
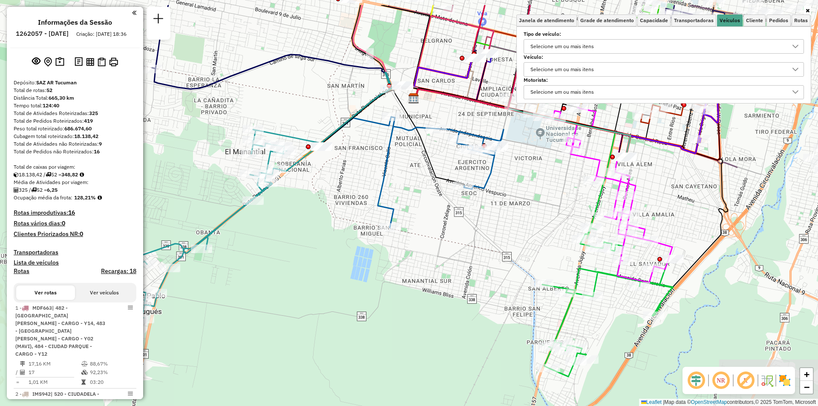
drag, startPoint x: 414, startPoint y: 205, endPoint x: 319, endPoint y: 204, distance: 95.0
click at [244, 254] on div "Janela de atendimento Grade de atendimento Capacidade Transportadoras Veículos …" at bounding box center [409, 203] width 818 height 406
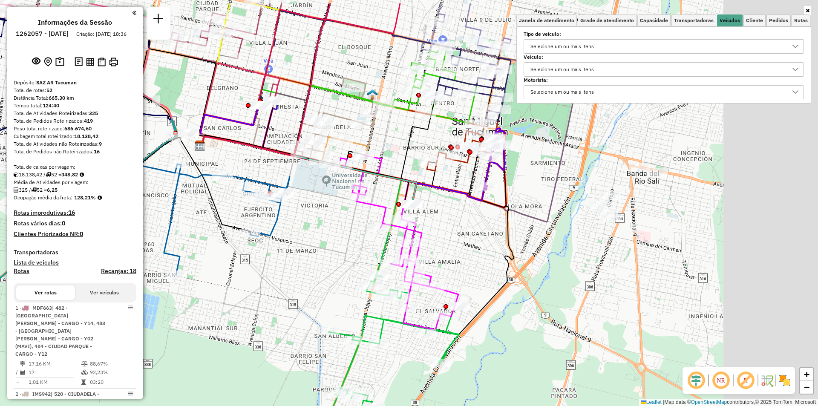
drag, startPoint x: 371, startPoint y: 162, endPoint x: 158, endPoint y: 202, distance: 217.5
click at [158, 202] on div "Rota 15 - Placa FAC560 0000468727 - Casones Janela de atendimento Grade de aten…" at bounding box center [409, 203] width 818 height 406
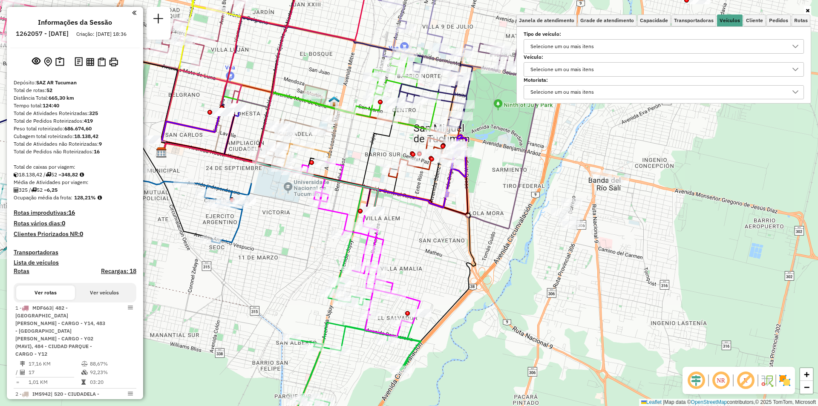
drag, startPoint x: 515, startPoint y: 207, endPoint x: 419, endPoint y: 192, distance: 97.7
click at [481, 220] on icon at bounding box center [352, 145] width 383 height 167
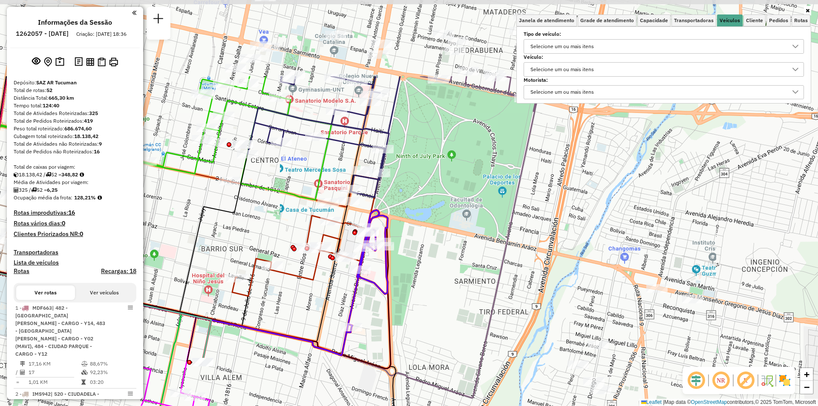
drag, startPoint x: 424, startPoint y: 238, endPoint x: 402, endPoint y: 290, distance: 56.5
click at [402, 290] on div "Janela de atendimento Grade de atendimento Capacidade Transportadoras Veículos …" at bounding box center [409, 203] width 818 height 406
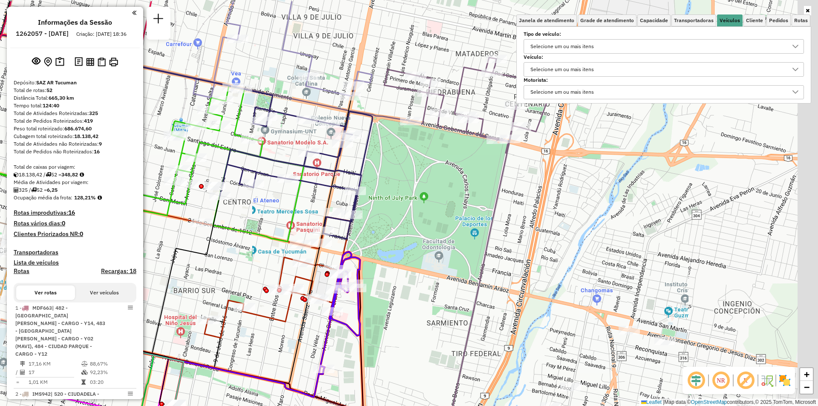
drag, startPoint x: 421, startPoint y: 118, endPoint x: 402, endPoint y: 138, distance: 26.5
click at [393, 161] on div "Janela de atendimento Grade de atendimento Capacidade Transportadoras Veículos …" at bounding box center [409, 203] width 818 height 406
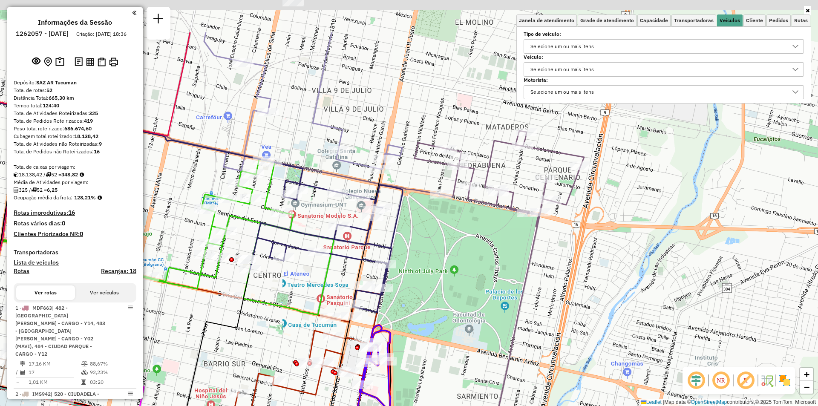
drag, startPoint x: 267, startPoint y: 174, endPoint x: 302, endPoint y: 201, distance: 43.7
click at [298, 213] on icon at bounding box center [141, 236] width 386 height 155
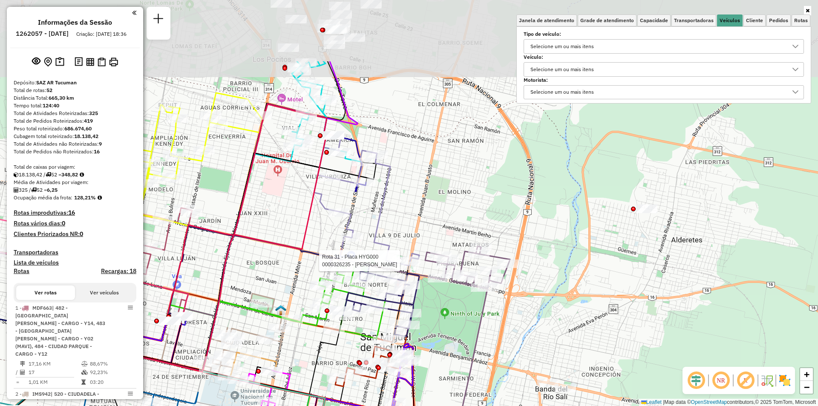
drag, startPoint x: 437, startPoint y: 164, endPoint x: 419, endPoint y: 265, distance: 102.9
click at [419, 265] on div at bounding box center [409, 260] width 21 height 9
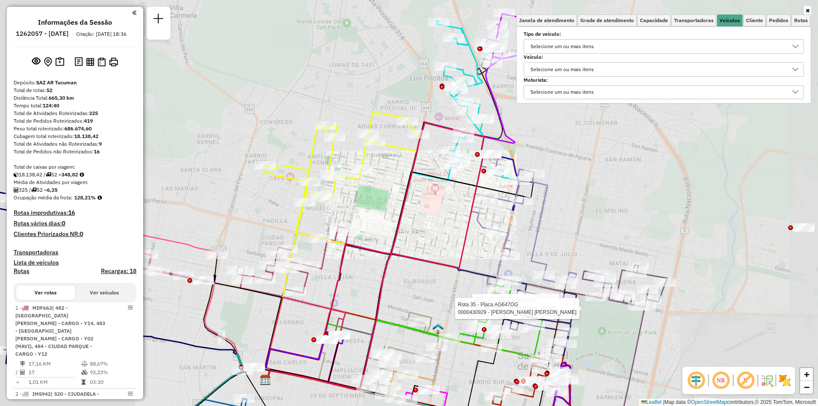
drag, startPoint x: 448, startPoint y: 180, endPoint x: 358, endPoint y: 266, distance: 124.7
click at [358, 266] on icon at bounding box center [377, 270] width 225 height 237
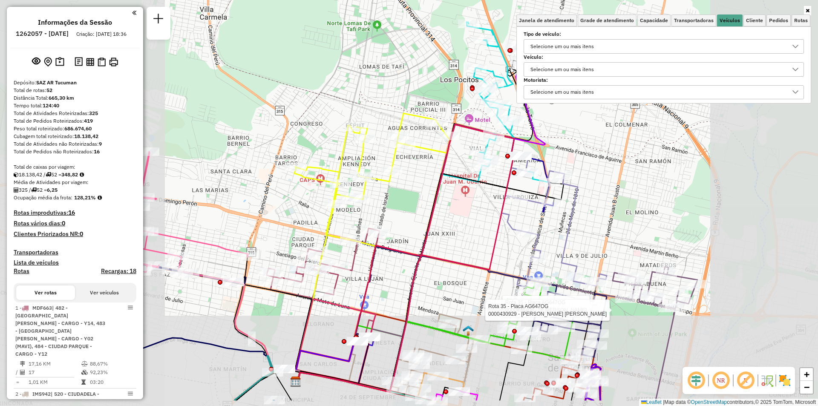
drag, startPoint x: 464, startPoint y: 212, endPoint x: 504, endPoint y: 166, distance: 61.0
click at [504, 166] on div "Rota 35 - Placa AG647OG 0000434408 - DI LEO MARIA JOSE Rota 35 - Placa AG647OG …" at bounding box center [409, 203] width 818 height 406
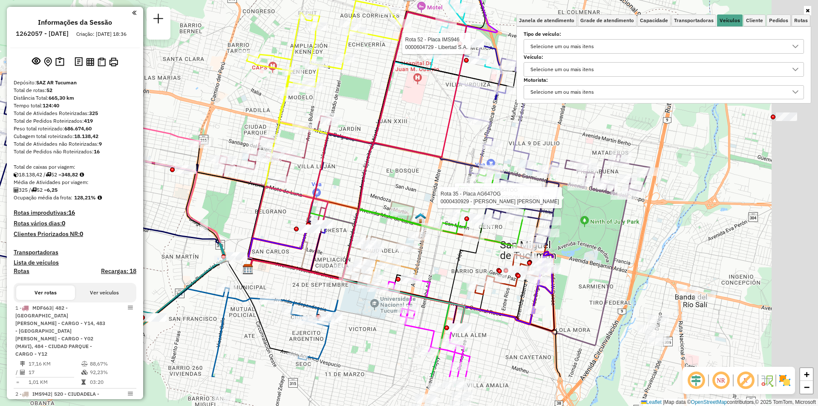
drag, startPoint x: 395, startPoint y: 250, endPoint x: 321, endPoint y: 201, distance: 89.0
click at [323, 201] on icon at bounding box center [288, 227] width 80 height 82
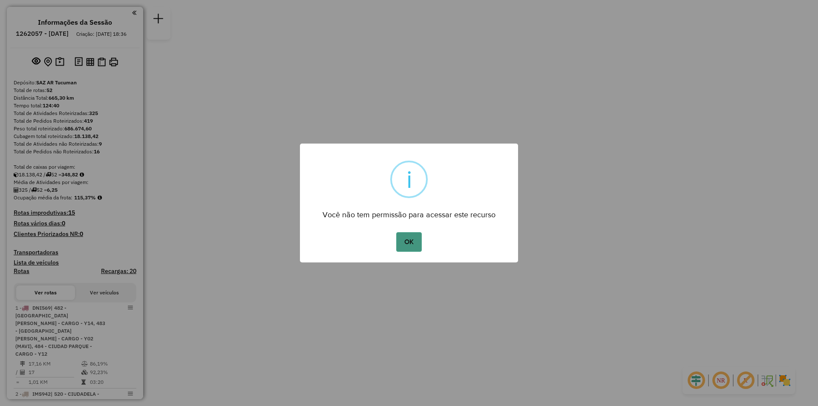
click at [403, 237] on button "OK" at bounding box center [408, 242] width 25 height 20
click at [396, 232] on button "OK" at bounding box center [408, 242] width 25 height 20
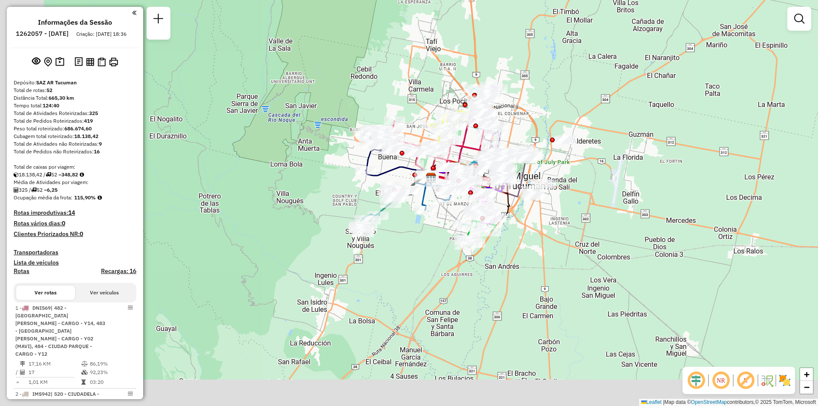
drag, startPoint x: 418, startPoint y: 175, endPoint x: 554, endPoint y: 121, distance: 146.2
click at [554, 121] on div "Janela de atendimento Grade de atendimento Capacidade Transportadoras Veículos …" at bounding box center [409, 203] width 818 height 406
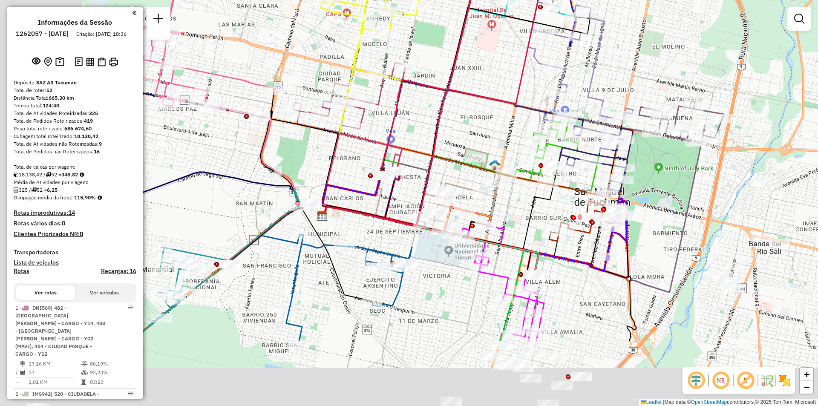
drag, startPoint x: 714, startPoint y: 217, endPoint x: 738, endPoint y: 82, distance: 137.4
click at [777, 93] on div "Janela de atendimento Grade de atendimento Capacidade Transportadoras Veículos …" at bounding box center [409, 203] width 818 height 406
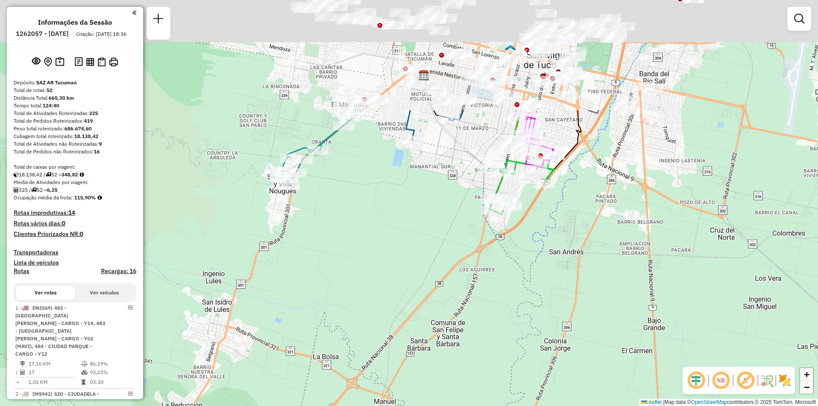
drag, startPoint x: 528, startPoint y: 184, endPoint x: 568, endPoint y: 275, distance: 99.4
click at [568, 275] on div "Janela de atendimento Grade de atendimento Capacidade Transportadoras Veículos …" at bounding box center [409, 203] width 818 height 406
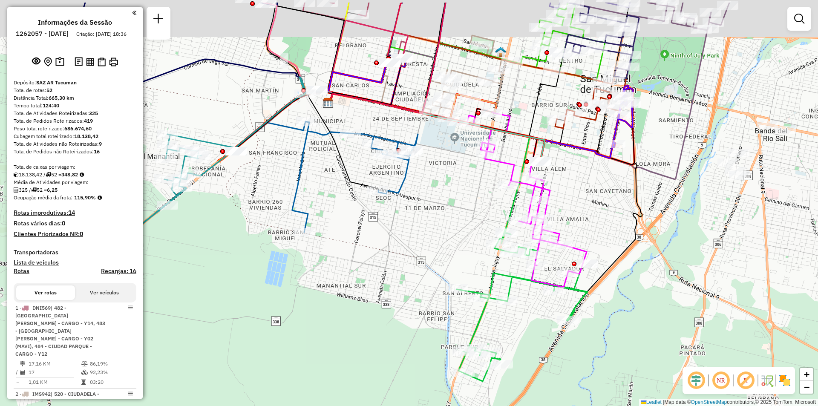
drag, startPoint x: 594, startPoint y: 146, endPoint x: 548, endPoint y: 240, distance: 105.1
click at [548, 240] on div "Rota 38 - Placa IMS945 0000413188 - [PERSON_NAME] [PERSON_NAME] de atendimento …" at bounding box center [409, 203] width 818 height 406
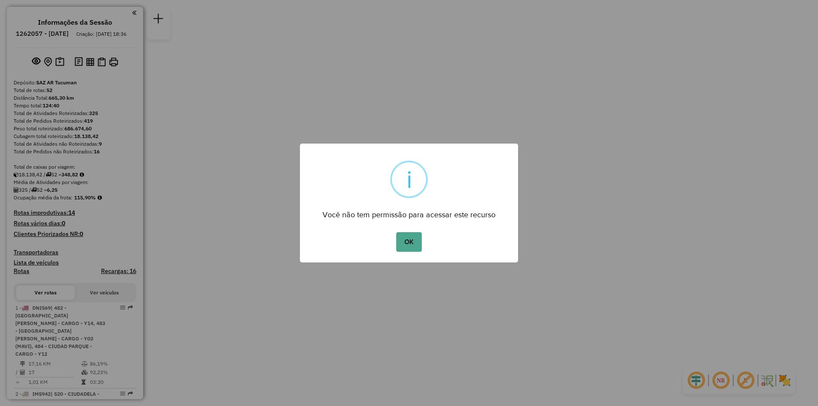
click at [396, 232] on button "OK" at bounding box center [408, 242] width 25 height 20
